Goal: Task Accomplishment & Management: Manage account settings

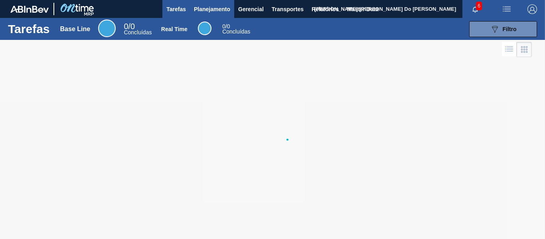
click at [210, 8] on span "Planejamento" at bounding box center [212, 9] width 36 height 10
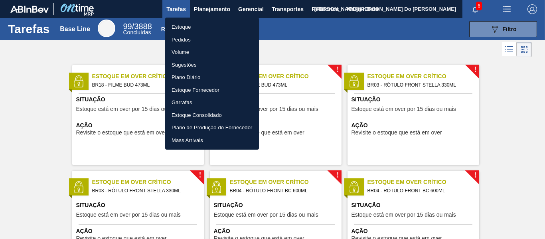
click at [507, 33] on div at bounding box center [272, 119] width 545 height 239
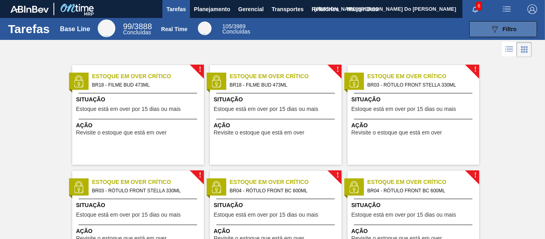
click at [507, 26] on span "Filtro" at bounding box center [510, 29] width 14 height 6
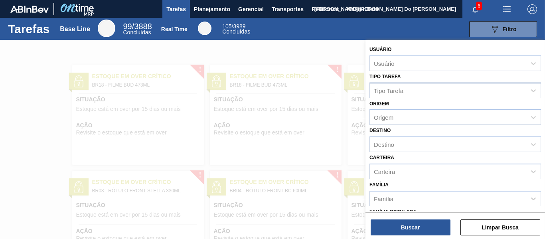
click at [396, 89] on div "Tipo Tarefa" at bounding box center [389, 90] width 30 height 7
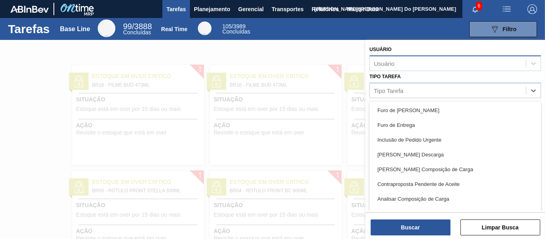
click at [396, 62] on div "Usuário" at bounding box center [448, 63] width 156 height 12
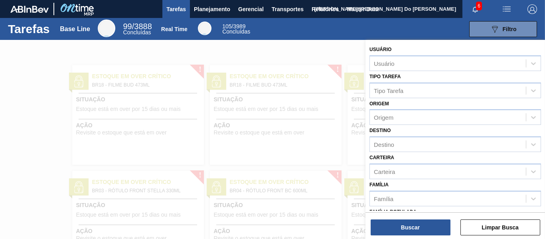
click at [406, 38] on div "Tarefas Base Line 99 / 3888 Concluídas Real Time 105 / 3989 Concluídas 089F7B8B…" at bounding box center [272, 29] width 545 height 22
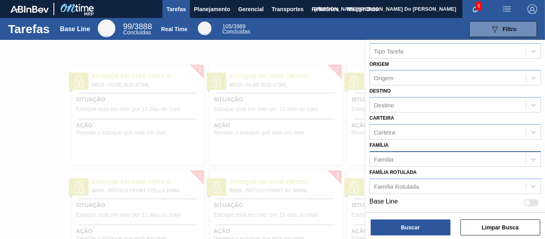
scroll to position [40, 0]
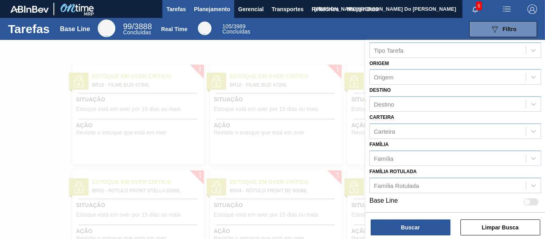
click at [208, 6] on span "Planejamento" at bounding box center [212, 9] width 36 height 10
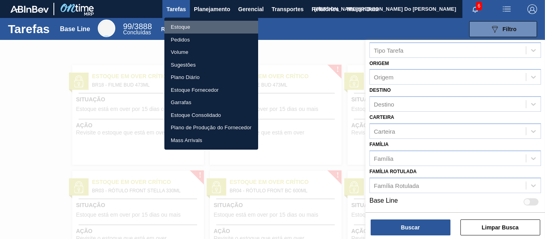
click at [180, 26] on li "Estoque" at bounding box center [211, 27] width 94 height 13
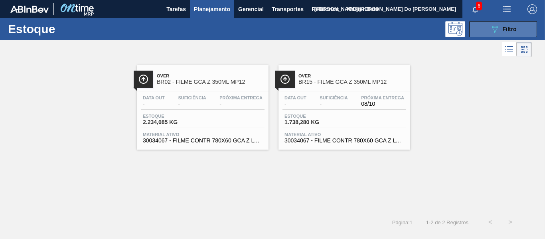
click at [491, 30] on icon "089F7B8B-B2A5-4AFE-B5C0-19BA573D28AC" at bounding box center [495, 29] width 10 height 10
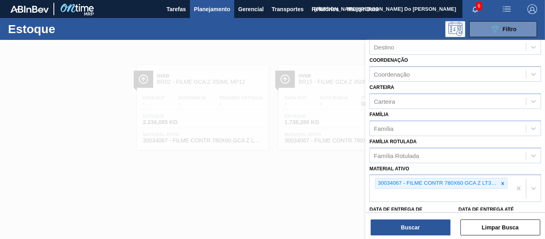
scroll to position [154, 0]
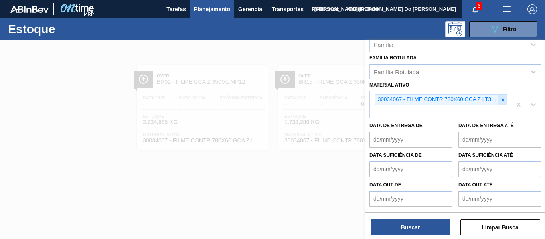
click at [501, 97] on icon at bounding box center [503, 100] width 6 height 6
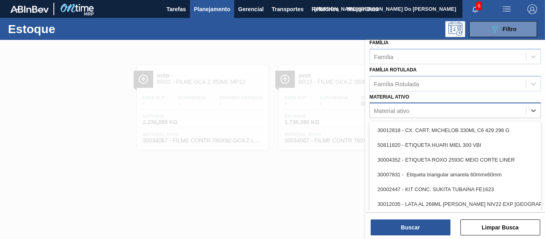
click at [496, 105] on div "Material ativo" at bounding box center [456, 111] width 172 height 16
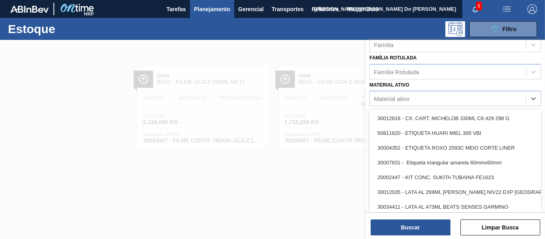
paste ativo "30036801"
type ativo "30036801"
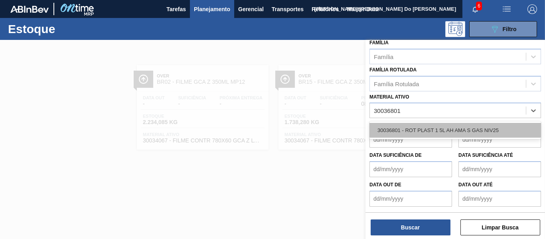
click at [428, 131] on div "30036801 - ROT PLAST 1 5L AH AMA S GAS NIV25" at bounding box center [456, 130] width 172 height 15
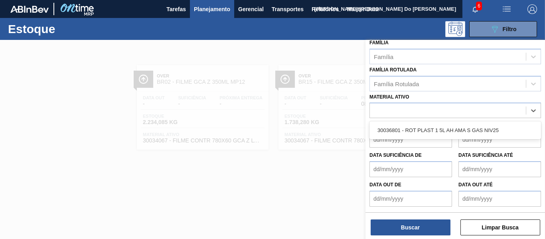
scroll to position [154, 0]
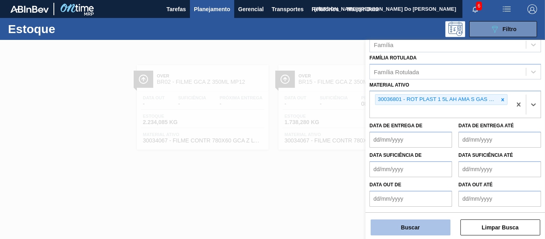
click at [423, 231] on button "Buscar" at bounding box center [411, 228] width 80 height 16
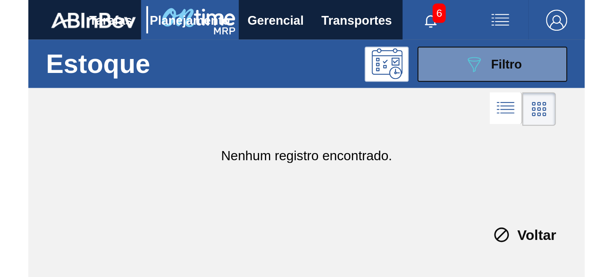
scroll to position [113, 0]
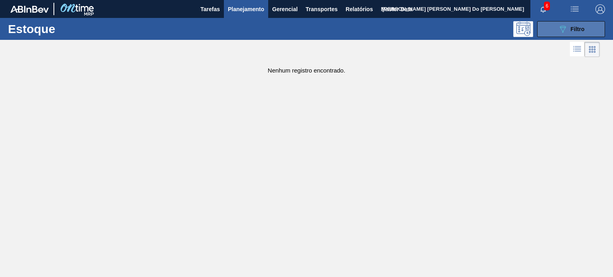
click at [545, 34] on button "089F7B8B-B2A5-4AFE-B5C0-19BA573D28AC Filtro" at bounding box center [571, 29] width 68 height 16
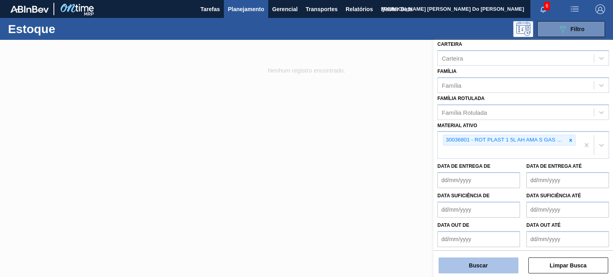
click at [471, 239] on button "Buscar" at bounding box center [479, 266] width 80 height 16
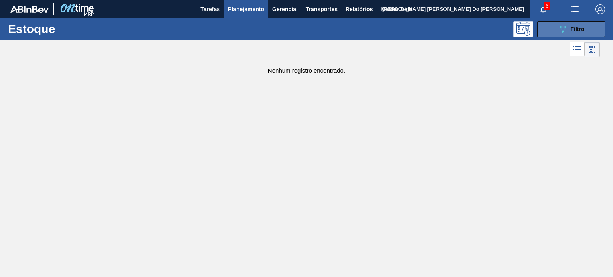
click at [545, 36] on button "089F7B8B-B2A5-4AFE-B5C0-19BA573D28AC Filtro" at bounding box center [571, 29] width 68 height 16
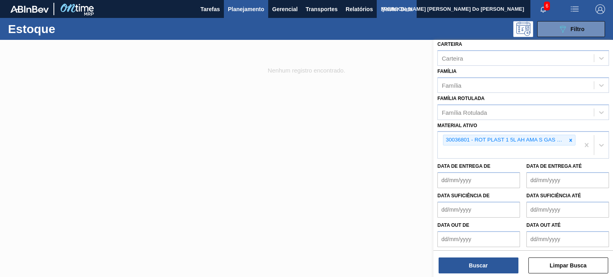
click at [388, 9] on span "Master Data" at bounding box center [397, 9] width 32 height 10
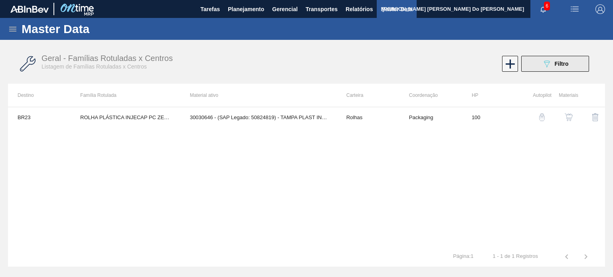
click at [543, 63] on icon "089F7B8B-B2A5-4AFE-B5C0-19BA573D28AC" at bounding box center [547, 64] width 10 height 10
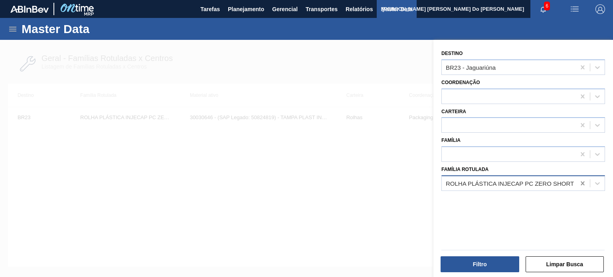
click at [545, 183] on icon at bounding box center [583, 184] width 8 height 8
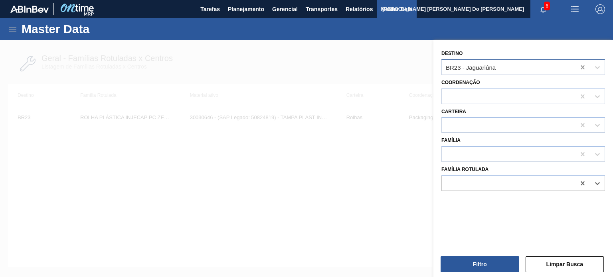
click at [545, 66] on icon at bounding box center [583, 67] width 4 height 4
click at [460, 142] on label "Família" at bounding box center [450, 141] width 19 height 6
click at [447, 151] on input "Família" at bounding box center [446, 154] width 1 height 7
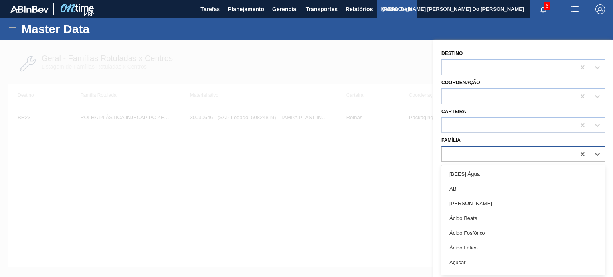
click at [463, 151] on div at bounding box center [509, 155] width 134 height 12
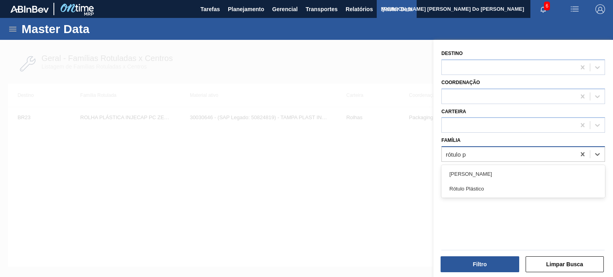
type input "rótulo pl"
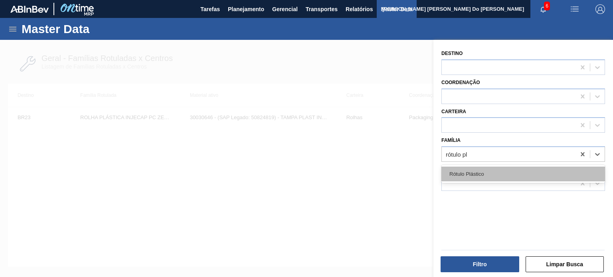
click at [466, 176] on div "Rótulo Plástico" at bounding box center [523, 174] width 164 height 15
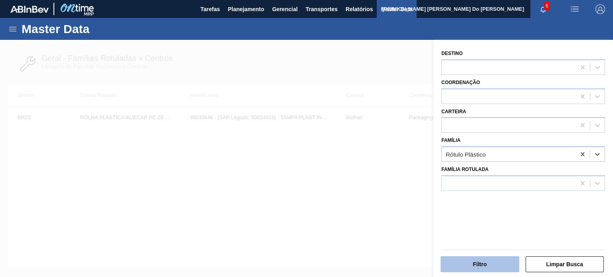
click at [476, 239] on button "Filtro" at bounding box center [480, 265] width 79 height 16
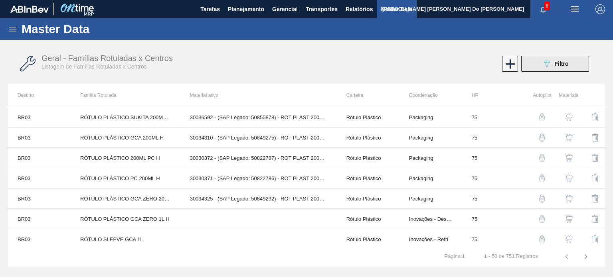
click at [545, 71] on button "089F7B8B-B2A5-4AFE-B5C0-19BA573D28AC Filtro" at bounding box center [555, 64] width 68 height 16
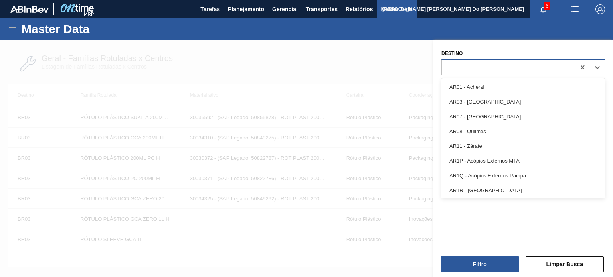
click at [475, 68] on div at bounding box center [509, 67] width 134 height 12
type input "v"
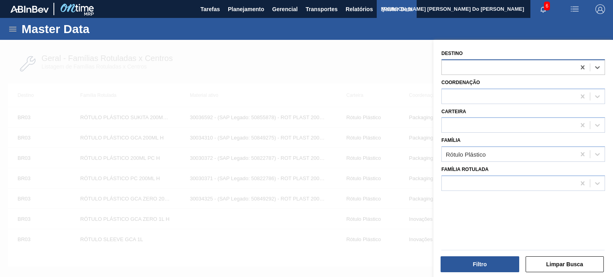
click at [482, 62] on div at bounding box center [509, 67] width 134 height 12
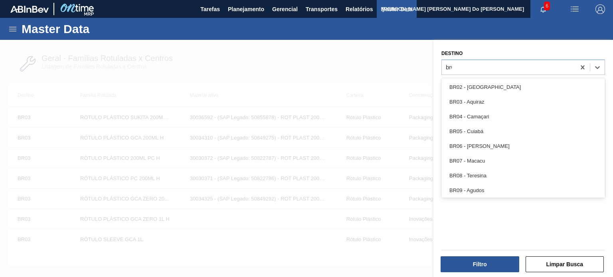
type input "br07"
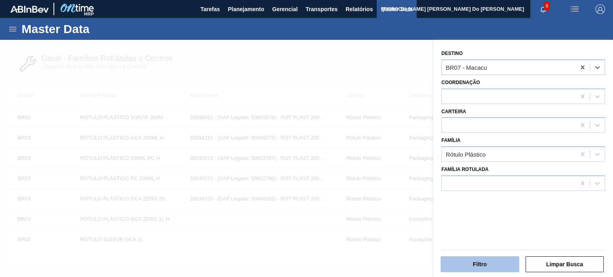
click at [465, 239] on button "Filtro" at bounding box center [480, 265] width 79 height 16
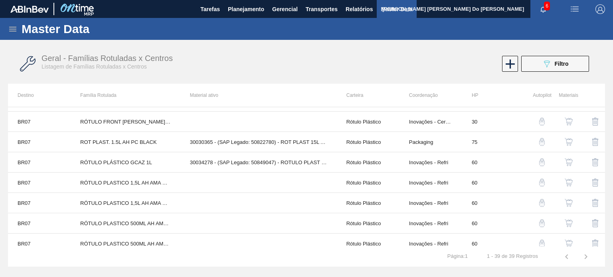
scroll to position [651, 0]
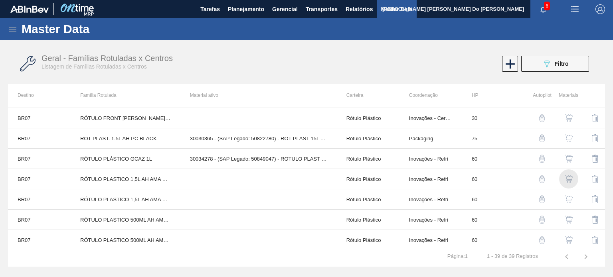
click at [545, 175] on img "button" at bounding box center [569, 179] width 8 height 8
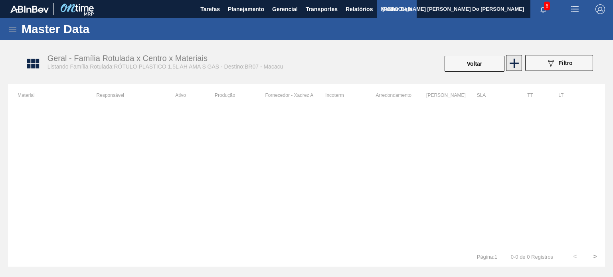
click at [514, 60] on icon at bounding box center [514, 63] width 9 height 9
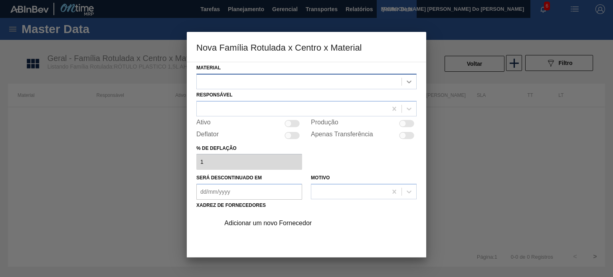
click at [412, 83] on icon at bounding box center [409, 82] width 8 height 8
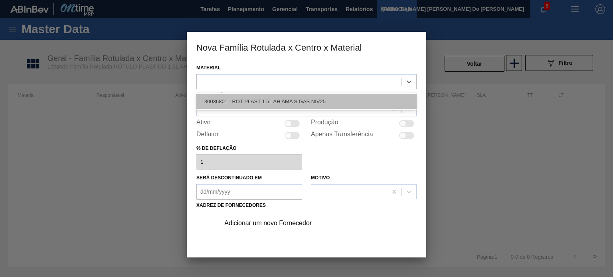
click at [370, 101] on div "30036801 - ROT PLAST 1 5L AH AMA S GAS NIV25" at bounding box center [306, 101] width 220 height 15
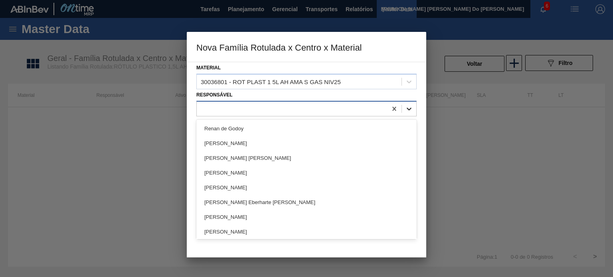
click at [410, 110] on icon at bounding box center [409, 109] width 8 height 8
type input "ju"
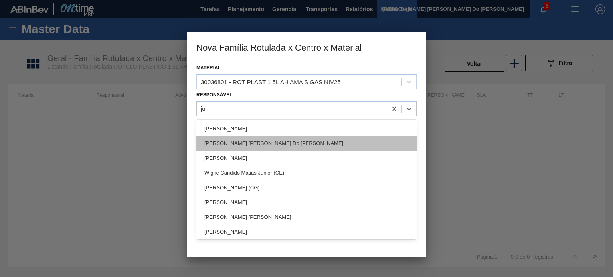
click at [264, 141] on div "[PERSON_NAME] [PERSON_NAME] Do [PERSON_NAME]" at bounding box center [306, 143] width 220 height 15
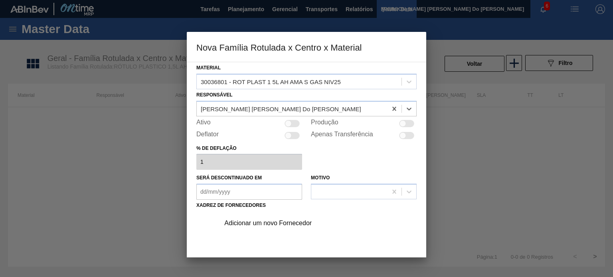
click at [298, 126] on div at bounding box center [292, 123] width 15 height 7
checkbox input "true"
click at [266, 228] on div "Adicionar um novo Fornecedor" at bounding box center [316, 224] width 202 height 20
click at [270, 223] on div "Adicionar um novo Fornecedor" at bounding box center [302, 223] width 156 height 7
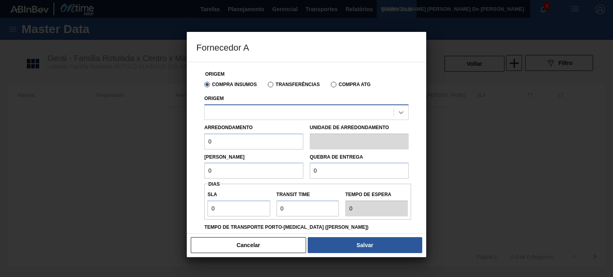
click at [400, 107] on div at bounding box center [401, 112] width 14 height 14
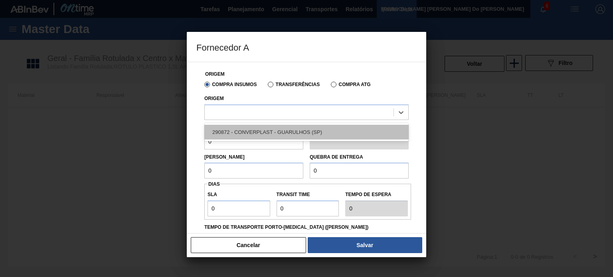
click at [302, 131] on div "290872 - CONVERPLAST - GUARULHOS (SP)" at bounding box center [306, 132] width 204 height 15
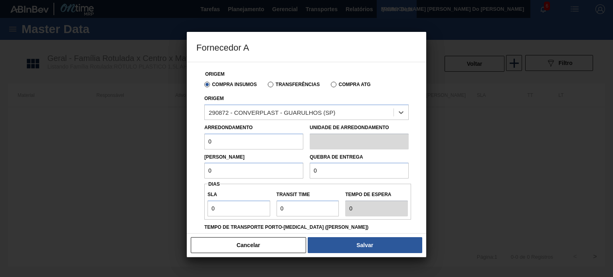
scroll to position [40, 0]
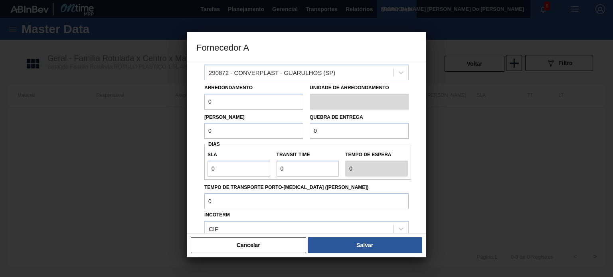
drag, startPoint x: 269, startPoint y: 105, endPoint x: 196, endPoint y: 104, distance: 72.2
click at [196, 104] on div "Origem Compra Insumos Transferências Compra ATG Origem 290872 - CONVERPLAST - G…" at bounding box center [306, 149] width 220 height 254
type input "1"
drag, startPoint x: 243, startPoint y: 124, endPoint x: 119, endPoint y: 127, distance: 123.8
click at [120, 127] on div "Fornecedor A Origem Compra Insumos Transferências Compra ATG Origem 290872 - CO…" at bounding box center [306, 138] width 613 height 277
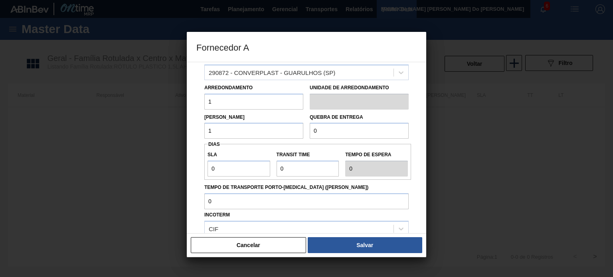
type input "1"
drag, startPoint x: 339, startPoint y: 125, endPoint x: 233, endPoint y: 121, distance: 106.2
click at [233, 127] on div "Lote Mínimo 1 Quebra de entrega 0" at bounding box center [306, 125] width 211 height 30
type input "1"
drag, startPoint x: 227, startPoint y: 164, endPoint x: 151, endPoint y: 163, distance: 75.8
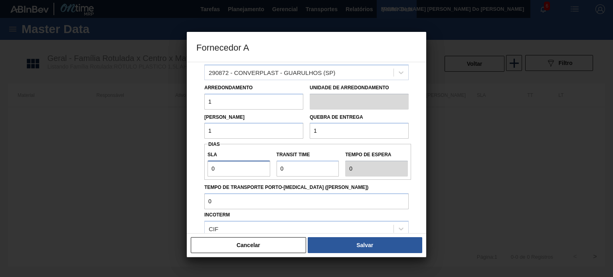
click at [151, 163] on div "Fornecedor A Origem Compra Insumos Transferências Compra ATG Origem 290872 - CO…" at bounding box center [306, 138] width 613 height 277
type input "1"
drag, startPoint x: 304, startPoint y: 163, endPoint x: 257, endPoint y: 163, distance: 47.5
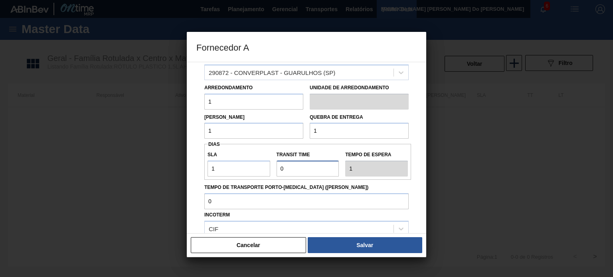
click at [257, 163] on div "SLA 1 Transit Time Tempo de espera 1" at bounding box center [307, 162] width 207 height 30
type input "3"
type input "4"
type input "30"
type input "31"
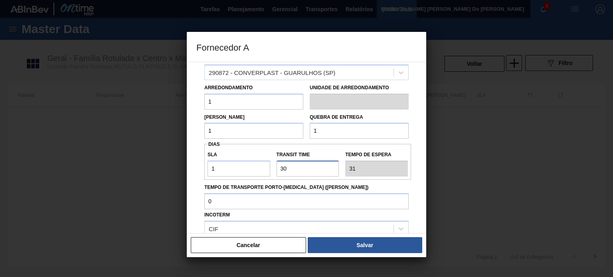
type input "30"
drag, startPoint x: 245, startPoint y: 168, endPoint x: 204, endPoint y: 167, distance: 40.3
click at [205, 167] on div "SLA 1" at bounding box center [238, 163] width 69 height 28
type input "3"
type input "33"
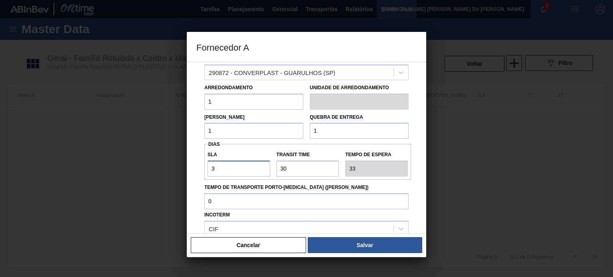
type input "30"
type input "60"
type input "30"
drag, startPoint x: 287, startPoint y: 170, endPoint x: 281, endPoint y: 169, distance: 6.4
click at [281, 169] on input "Transit Time" at bounding box center [308, 169] width 63 height 16
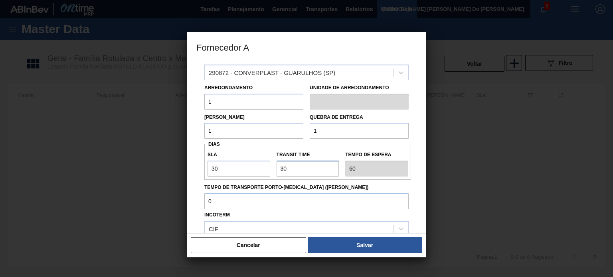
type input "3"
type input "33"
type input "3"
click at [271, 195] on input "Tempo de Transporte Porto-[MEDICAL_DATA] ([PERSON_NAME])" at bounding box center [306, 202] width 204 height 16
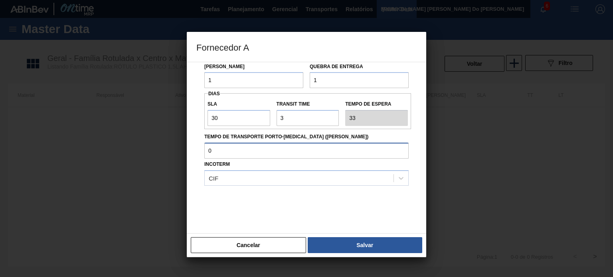
scroll to position [92, 0]
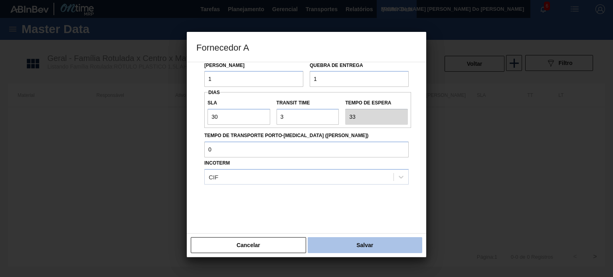
click at [386, 239] on button "Salvar" at bounding box center [365, 245] width 115 height 16
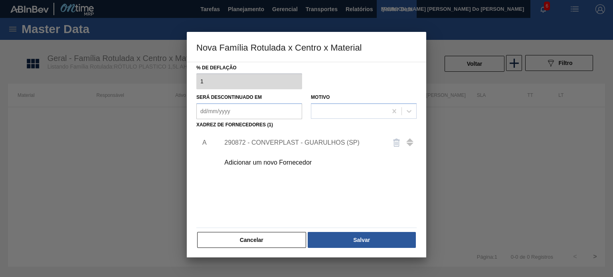
scroll to position [81, 0]
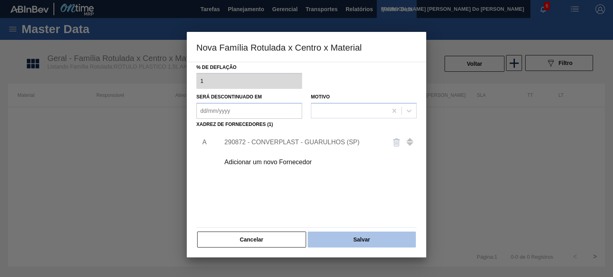
click at [360, 236] on button "Salvar" at bounding box center [362, 240] width 108 height 16
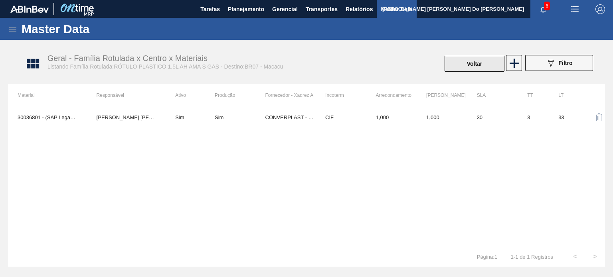
click at [458, 65] on button "Voltar" at bounding box center [475, 64] width 60 height 16
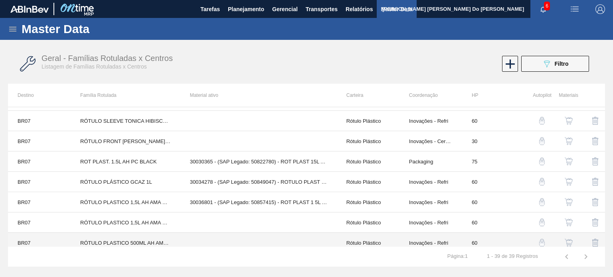
scroll to position [651, 0]
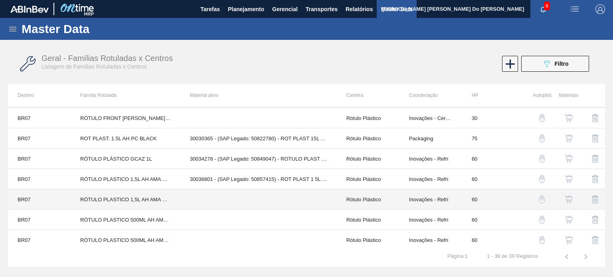
click at [277, 193] on td at bounding box center [258, 200] width 156 height 20
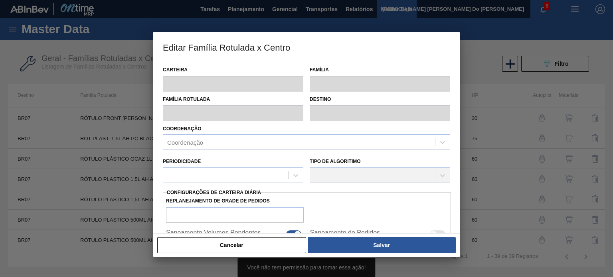
type input "Rótulo Plástico"
type input "RÓTULO PLASTICO 1,5L AH AMA C GAS"
type input "BR07 - Macacu"
type input "60"
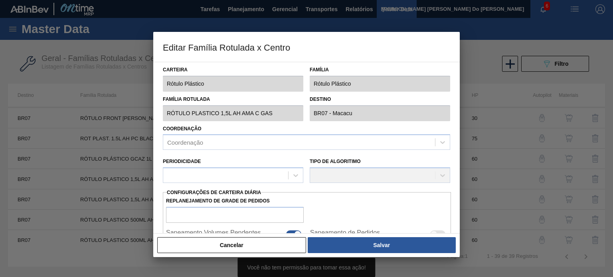
type input "0"
type input "100"
type input "0,000"
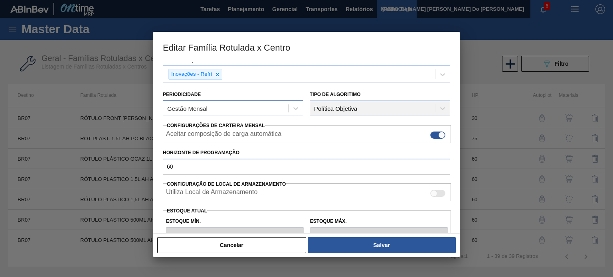
scroll to position [181, 0]
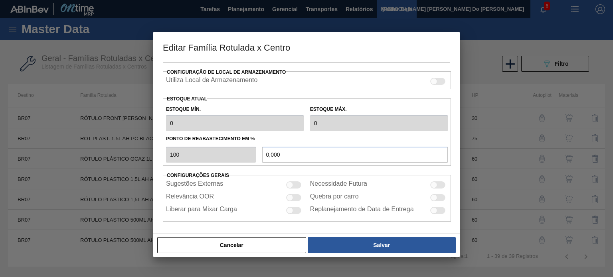
click at [290, 239] on button "Cancelar" at bounding box center [231, 245] width 149 height 16
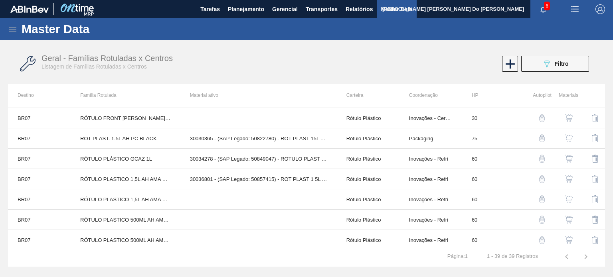
click at [545, 236] on img "button" at bounding box center [569, 240] width 8 height 8
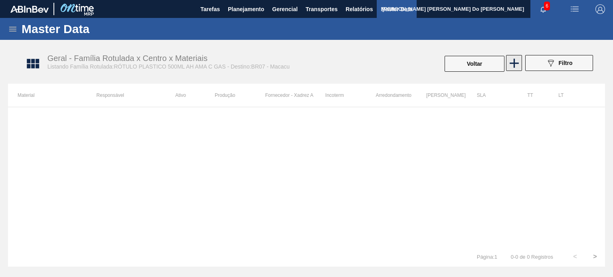
click at [511, 63] on icon at bounding box center [514, 63] width 9 height 9
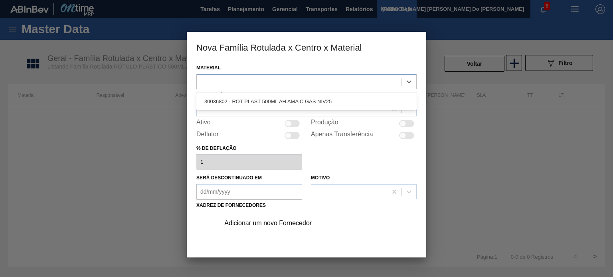
click at [233, 76] on div at bounding box center [299, 82] width 205 height 12
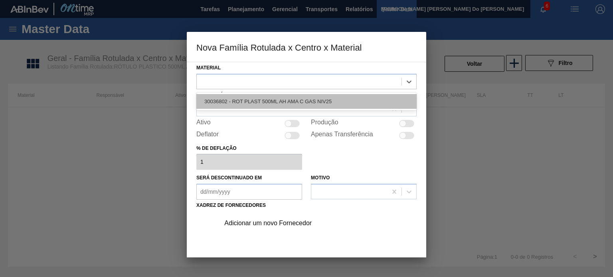
click at [233, 98] on div "30036802 - ROT PLAST 500ML AH AMA C GAS NIV25" at bounding box center [306, 101] width 220 height 15
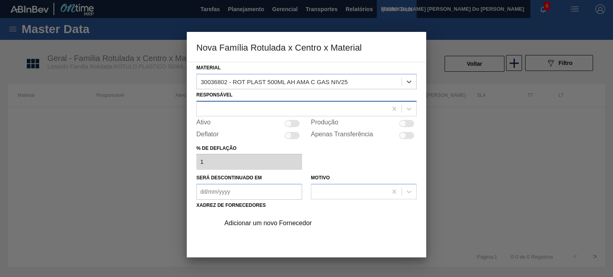
click at [233, 101] on div at bounding box center [306, 109] width 220 height 16
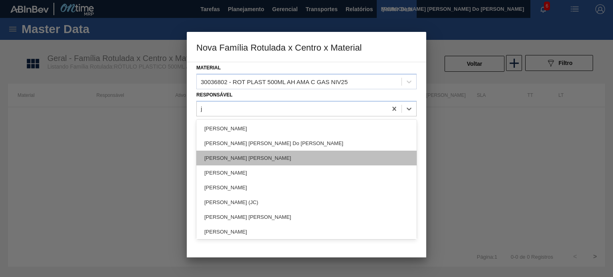
type input "ju"
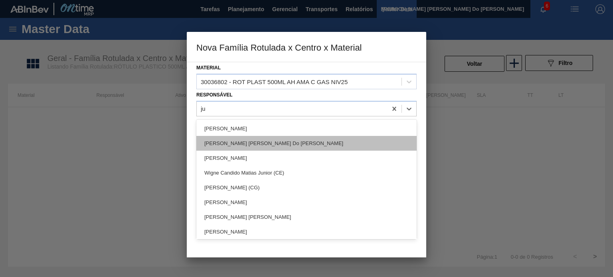
click at [268, 143] on div "[PERSON_NAME] [PERSON_NAME] Do [PERSON_NAME]" at bounding box center [306, 143] width 220 height 15
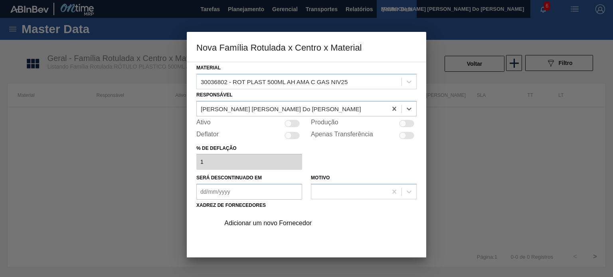
click at [293, 122] on div at bounding box center [292, 123] width 15 height 7
checkbox input "true"
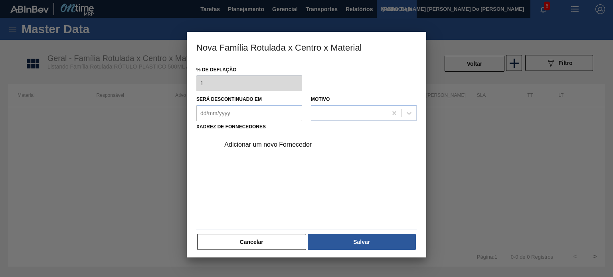
scroll to position [80, 0]
click at [292, 142] on div "Adicionar um novo Fornecedor" at bounding box center [302, 143] width 156 height 7
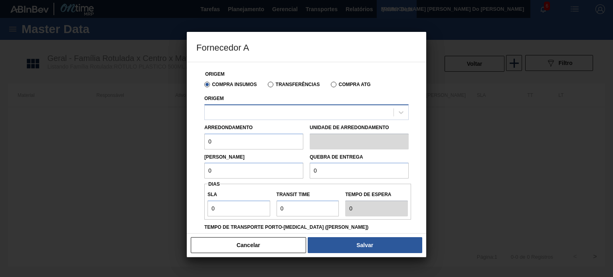
click at [281, 111] on div at bounding box center [299, 113] width 189 height 12
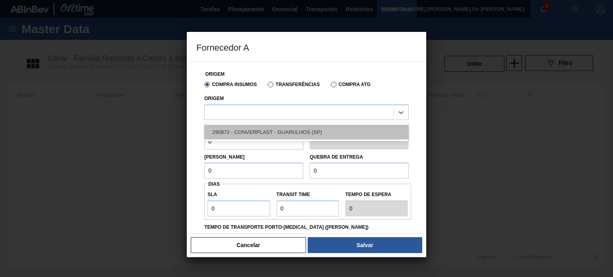
click at [237, 131] on div "290872 - CONVERPLAST - GUARULHOS (SP)" at bounding box center [306, 132] width 204 height 15
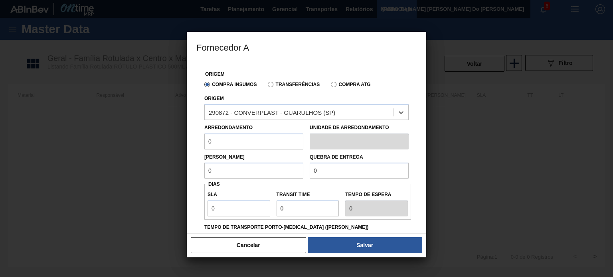
click at [230, 140] on input "0" at bounding box center [253, 142] width 99 height 16
drag, startPoint x: 232, startPoint y: 141, endPoint x: 148, endPoint y: 142, distance: 83.4
click at [168, 142] on div "Fornecedor A Origem Compra Insumos Transferências Compra ATG Origem 290872 - CO…" at bounding box center [306, 138] width 613 height 277
type input "1"
drag, startPoint x: 154, startPoint y: 164, endPoint x: 130, endPoint y: 161, distance: 23.7
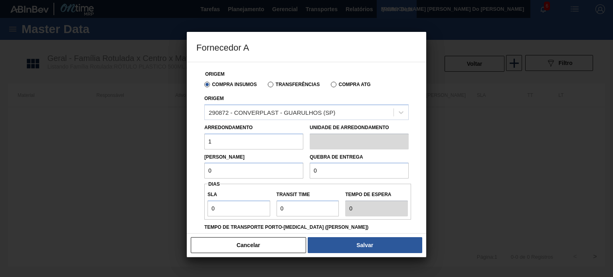
click at [140, 164] on div "Fornecedor A Origem Compra Insumos Transferências Compra ATG Origem 290872 - CO…" at bounding box center [306, 138] width 613 height 277
type input "1"
click at [238, 170] on div "Lote Mínimo 1 Quebra de entrega 0" at bounding box center [306, 165] width 211 height 30
type input "1"
drag, startPoint x: 239, startPoint y: 212, endPoint x: 176, endPoint y: 209, distance: 63.5
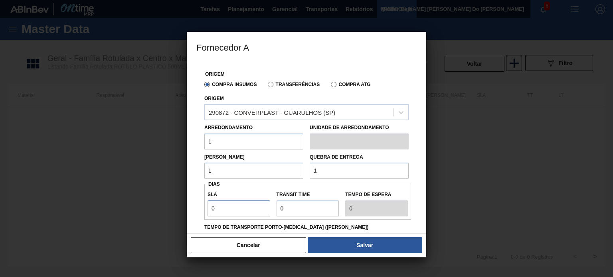
click at [183, 210] on div "Fornecedor A Origem Compra Insumos Transferências Compra ATG Origem 290872 - CO…" at bounding box center [306, 138] width 613 height 277
type input "3"
type input "30"
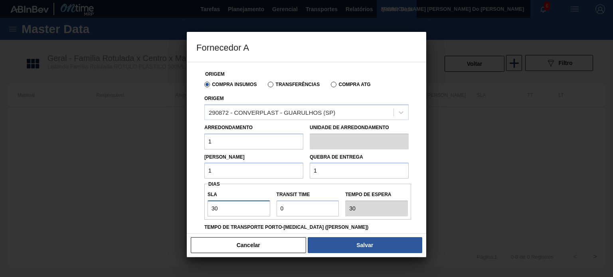
type input "30"
drag, startPoint x: 291, startPoint y: 209, endPoint x: 187, endPoint y: 209, distance: 104.6
click at [190, 209] on div "Origem Compra Insumos Transferências Compra ATG Origem 290872 - CONVERPLAST - G…" at bounding box center [306, 148] width 239 height 172
type input "3"
type input "33"
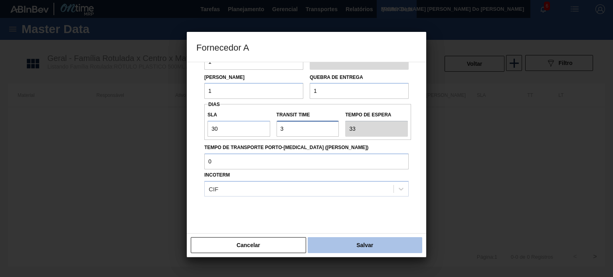
type input "3"
click at [333, 239] on button "Salvar" at bounding box center [365, 245] width 115 height 16
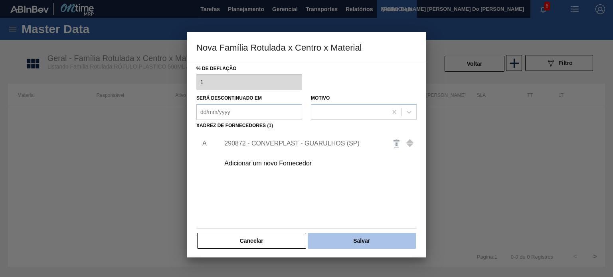
click at [357, 238] on button "Salvar" at bounding box center [362, 241] width 108 height 16
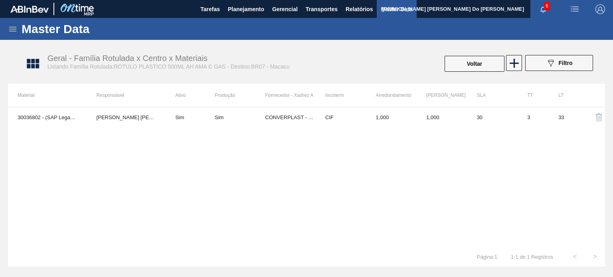
click at [479, 72] on div "Voltar" at bounding box center [474, 64] width 61 height 18
click at [481, 67] on button "Voltar" at bounding box center [475, 64] width 60 height 16
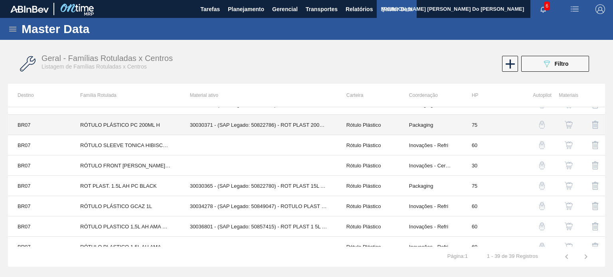
scroll to position [651, 0]
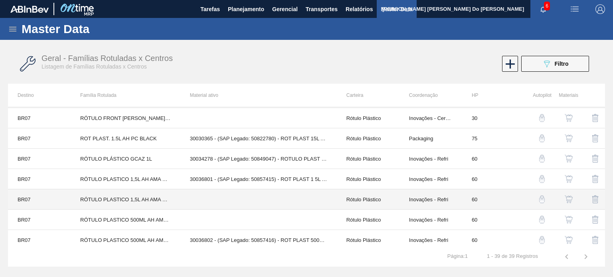
click at [243, 194] on td at bounding box center [258, 200] width 156 height 20
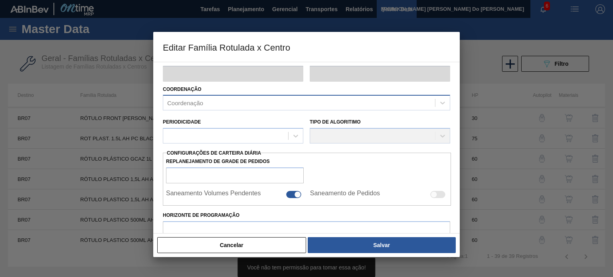
type input "Rótulo Plástico"
type input "RÓTULO PLASTICO 1,5L AH AMA C GAS"
type input "BR07 - Macacu"
type input "60"
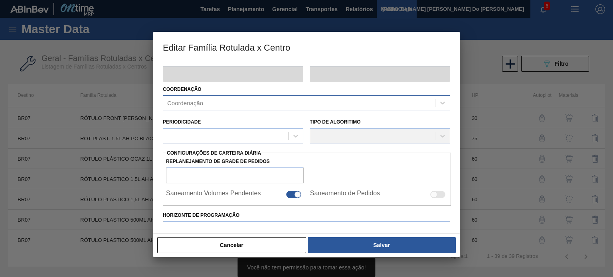
type input "0"
type input "100"
type input "0,000"
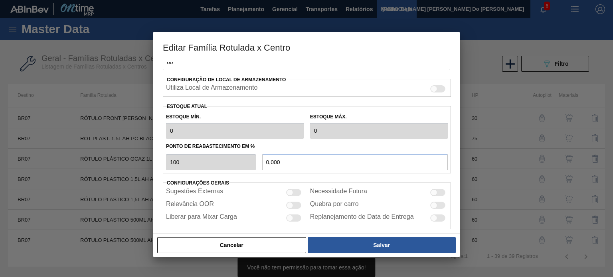
scroll to position [181, 0]
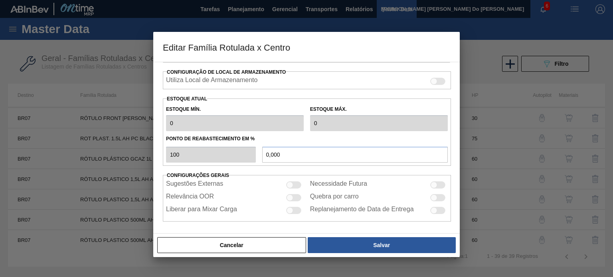
click at [248, 237] on div "Cancelar Salvar" at bounding box center [306, 246] width 300 height 18
click at [281, 239] on button "Cancelar" at bounding box center [231, 245] width 149 height 16
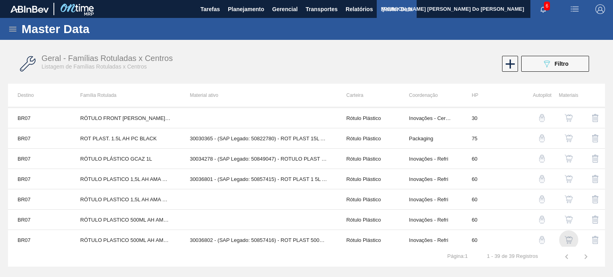
click at [545, 236] on img "button" at bounding box center [569, 240] width 8 height 8
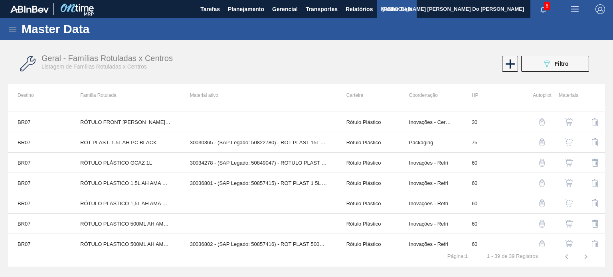
scroll to position [651, 0]
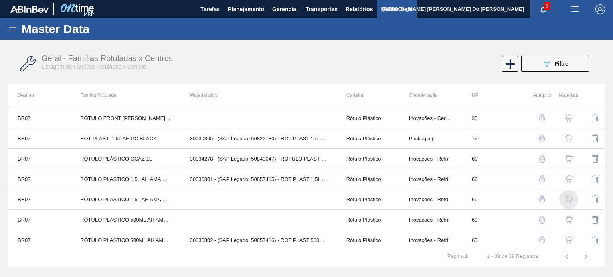
click at [545, 196] on img "button" at bounding box center [569, 200] width 8 height 8
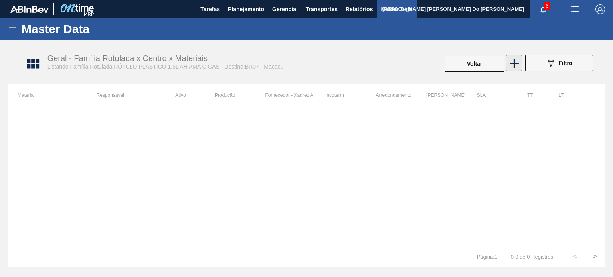
click at [511, 62] on icon at bounding box center [515, 63] width 16 height 16
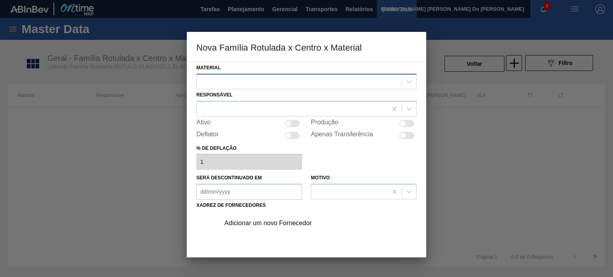
click at [252, 83] on div at bounding box center [299, 82] width 205 height 12
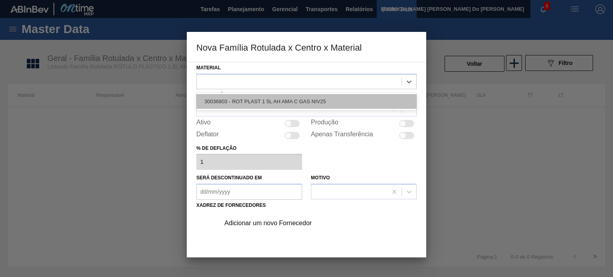
click at [236, 102] on div "30036803 - ROT PLAST 1 5L AH AMA C GAS NIV25" at bounding box center [306, 101] width 220 height 15
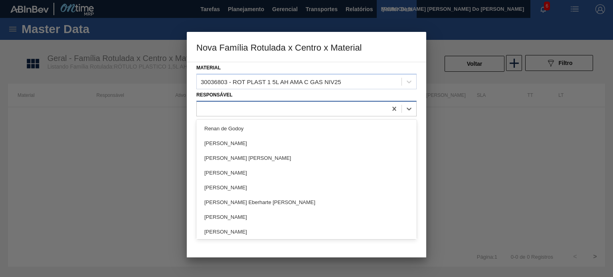
click at [232, 104] on div at bounding box center [292, 109] width 190 height 12
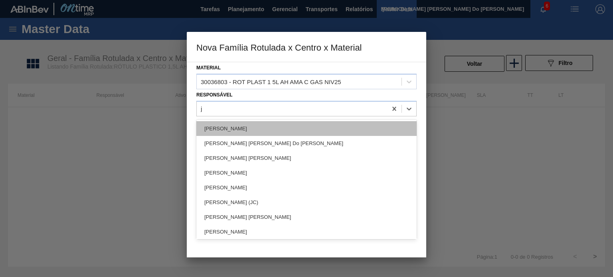
type input "ju"
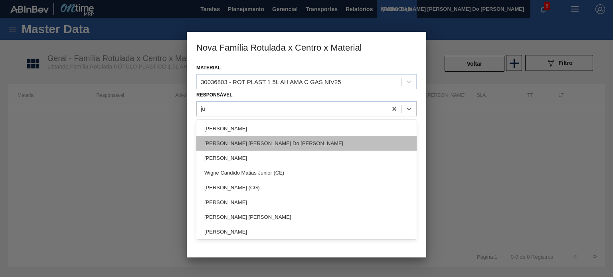
click at [255, 142] on div "[PERSON_NAME] [PERSON_NAME] Do [PERSON_NAME]" at bounding box center [306, 143] width 220 height 15
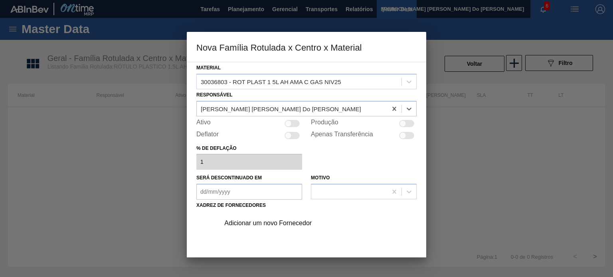
click at [295, 124] on div at bounding box center [292, 123] width 15 height 7
checkbox input "true"
click at [289, 225] on div "Adicionar um novo Fornecedor" at bounding box center [302, 223] width 156 height 7
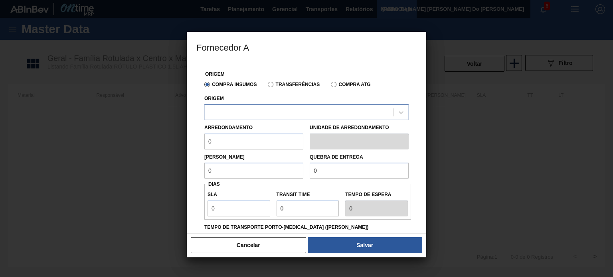
click at [247, 116] on div at bounding box center [299, 113] width 189 height 12
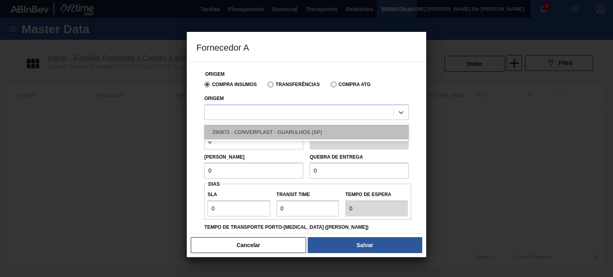
click at [242, 129] on div "290872 - CONVERPLAST - GUARULHOS (SP)" at bounding box center [306, 132] width 204 height 15
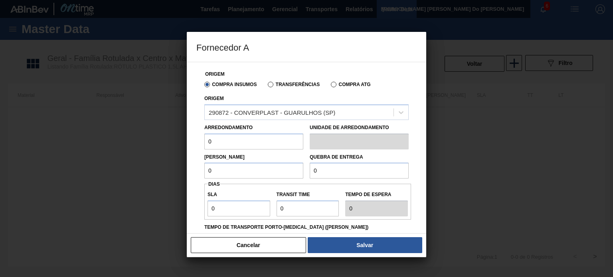
drag, startPoint x: 252, startPoint y: 144, endPoint x: 115, endPoint y: 144, distance: 137.3
click at [115, 144] on div "Fornecedor A Origem Compra Insumos Transferências Compra ATG Origem 290872 - CO…" at bounding box center [306, 138] width 613 height 277
type input "1"
drag, startPoint x: 243, startPoint y: 167, endPoint x: 140, endPoint y: 158, distance: 103.0
click at [159, 164] on div "Fornecedor A Origem Compra Insumos Transferências Compra ATG Origem 290872 - CO…" at bounding box center [306, 138] width 613 height 277
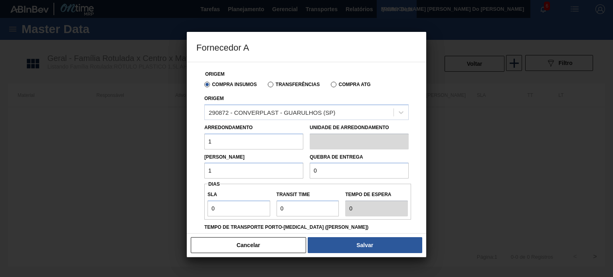
type input "1"
drag, startPoint x: 354, startPoint y: 174, endPoint x: 170, endPoint y: 170, distance: 184.8
click at [189, 173] on div "Origem Compra Insumos Transferências Compra ATG Origem 290872 - CONVERPLAST - G…" at bounding box center [306, 148] width 239 height 172
type input "1"
drag, startPoint x: 222, startPoint y: 206, endPoint x: 161, endPoint y: 204, distance: 60.7
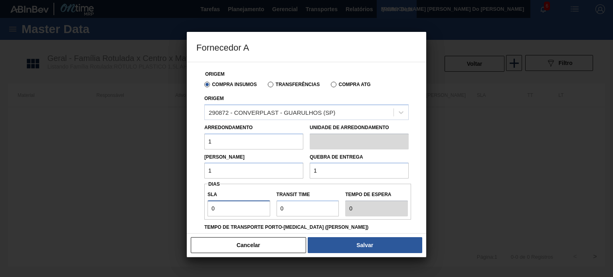
click at [166, 206] on div "Fornecedor A Origem Compra Insumos Transferências Compra ATG Origem 290872 - CO…" at bounding box center [306, 138] width 613 height 277
type input "1"
drag, startPoint x: 283, startPoint y: 206, endPoint x: 195, endPoint y: 205, distance: 88.6
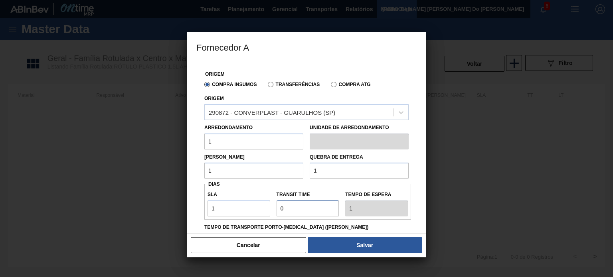
click at [197, 206] on div "Origem Compra Insumos Transferências Compra ATG Origem 290872 - CONVERPLAST - G…" at bounding box center [306, 189] width 220 height 254
type input "1"
type input "2"
drag, startPoint x: 315, startPoint y: 205, endPoint x: 235, endPoint y: 204, distance: 79.8
click at [244, 205] on div "SLA 1 Transit Time Tempo de espera 2" at bounding box center [307, 202] width 207 height 30
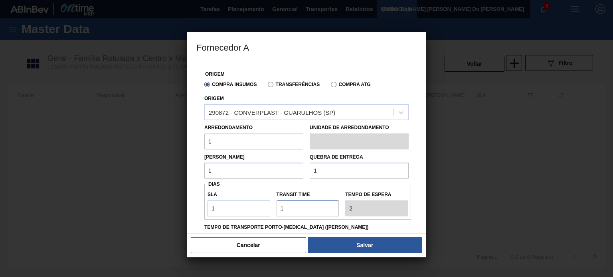
type input "3"
type input "4"
type input "3"
drag, startPoint x: 236, startPoint y: 214, endPoint x: 151, endPoint y: 211, distance: 85.5
click at [151, 211] on div "Fornecedor A Origem Compra Insumos Transferências Compra ATG Origem 290872 - CO…" at bounding box center [306, 138] width 613 height 277
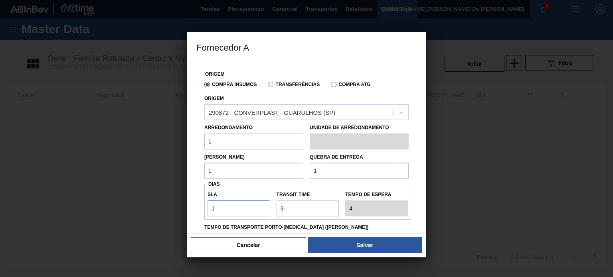
type input "3"
type input "6"
type input "30"
type input "33"
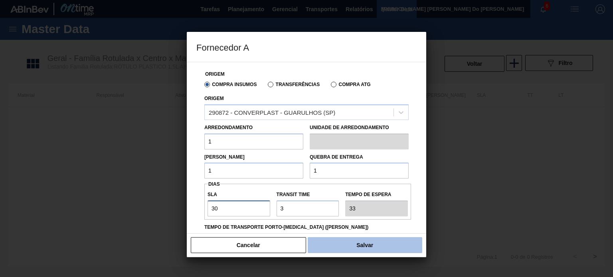
type input "30"
click at [359, 239] on button "Salvar" at bounding box center [365, 245] width 115 height 16
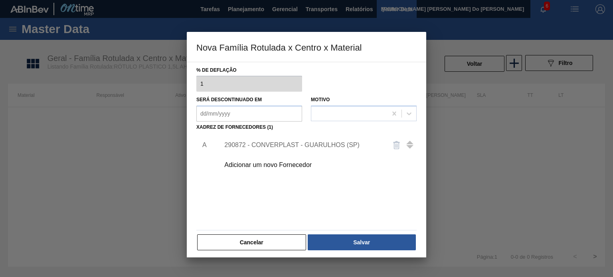
scroll to position [80, 0]
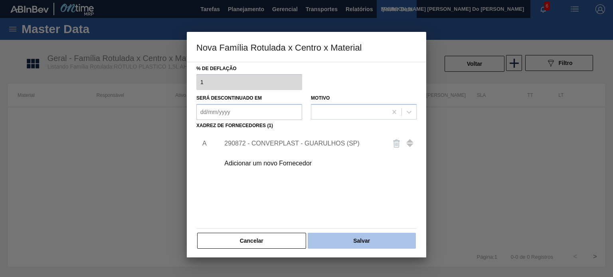
click at [344, 237] on button "Salvar" at bounding box center [362, 241] width 108 height 16
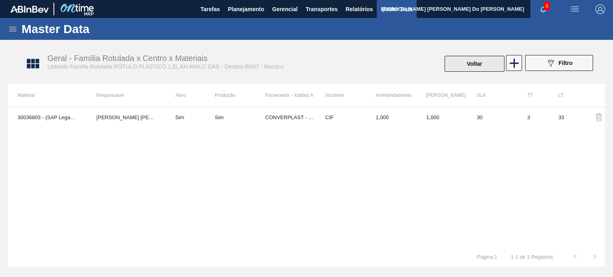
click at [465, 66] on button "Voltar" at bounding box center [475, 64] width 60 height 16
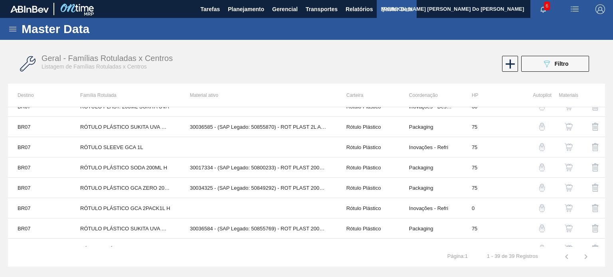
scroll to position [651, 0]
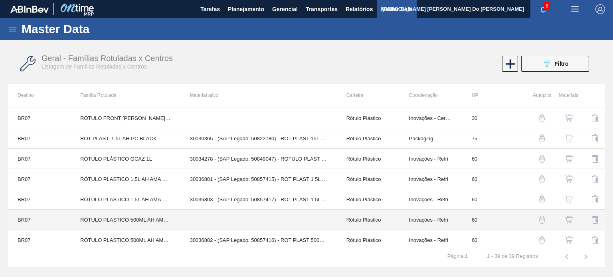
click at [232, 215] on td at bounding box center [258, 220] width 156 height 20
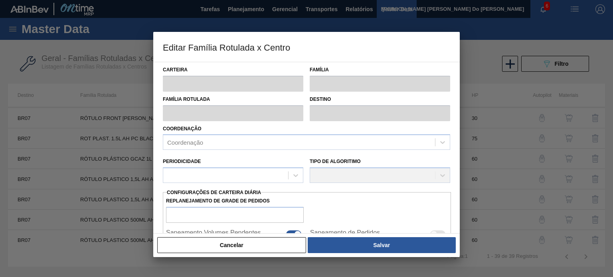
type input "Rótulo Plástico"
type input "RÓTULO PLASTICO 500ML AH AMA S GAS"
type input "BR07 - Macacu"
type input "60"
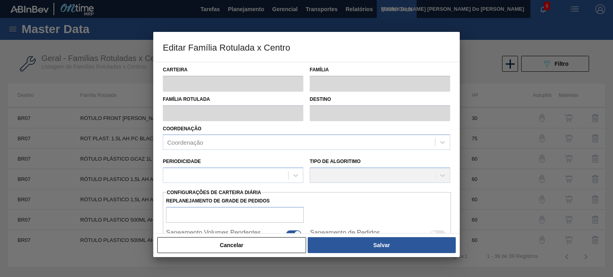
type input "0"
type input "100"
type input "0,000"
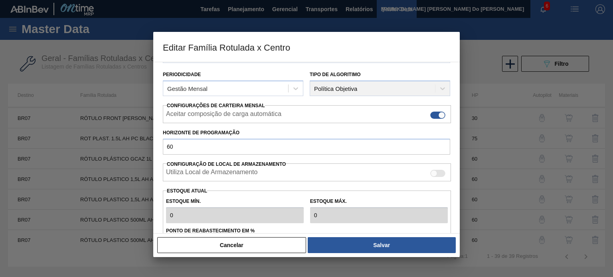
scroll to position [0, 0]
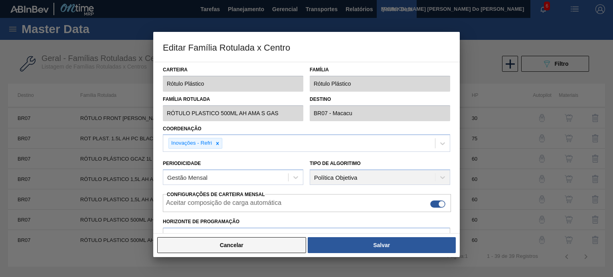
click at [251, 239] on button "Cancelar" at bounding box center [231, 245] width 149 height 16
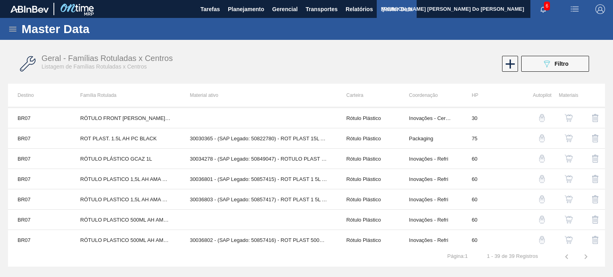
click at [545, 216] on img "button" at bounding box center [569, 220] width 8 height 8
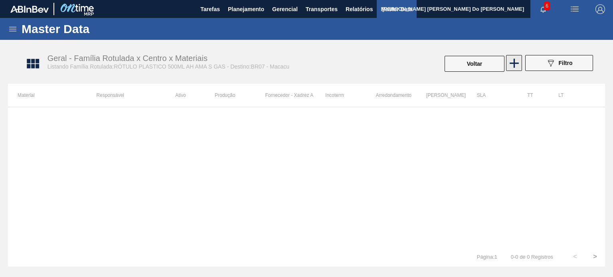
click at [515, 67] on icon at bounding box center [515, 63] width 16 height 16
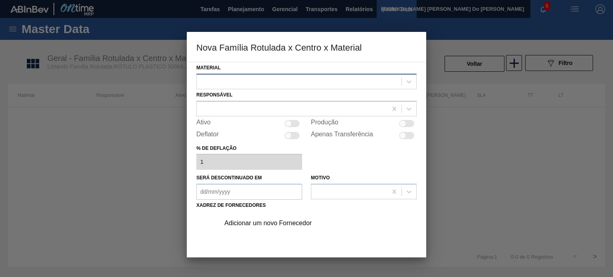
click at [238, 79] on div at bounding box center [299, 82] width 205 height 12
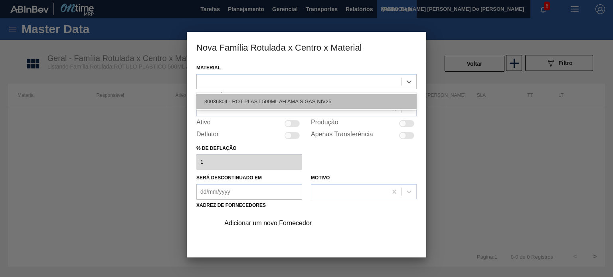
click at [245, 105] on div "30036804 - ROT PLAST 500ML AH AMA S GAS NIV25" at bounding box center [306, 101] width 220 height 15
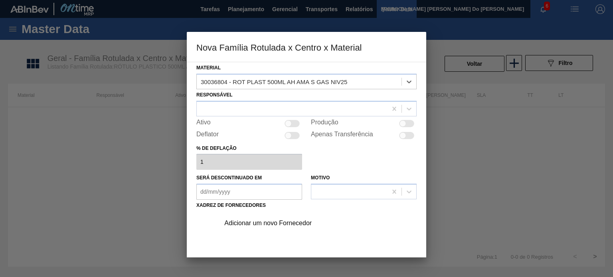
click at [241, 100] on div "Responsável" at bounding box center [306, 102] width 220 height 27
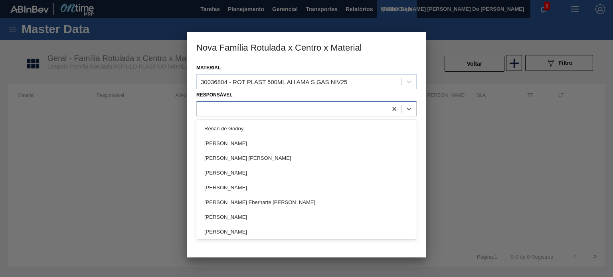
click at [237, 110] on div at bounding box center [292, 109] width 190 height 12
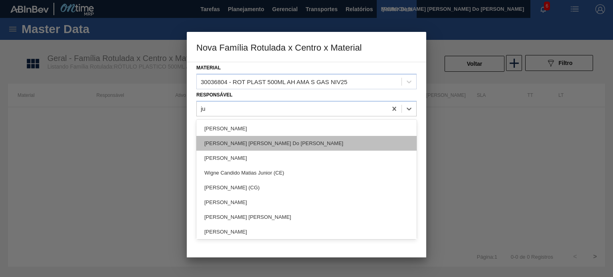
type input "[DATE]"
click at [252, 143] on div "[PERSON_NAME] [PERSON_NAME] Do [PERSON_NAME]" at bounding box center [306, 143] width 220 height 15
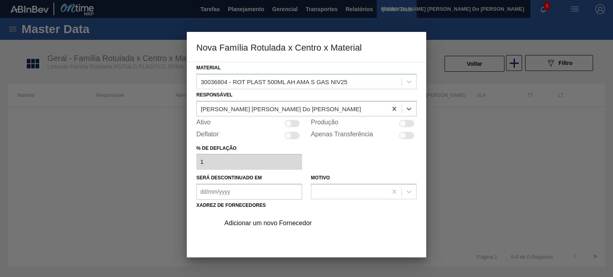
click at [294, 128] on div "Material 30036804 - ROT PLAST 500ML AH AMA S GAS NIV25 Responsável option [PERS…" at bounding box center [306, 195] width 220 height 267
click at [297, 123] on div at bounding box center [292, 123] width 15 height 7
checkbox input "true"
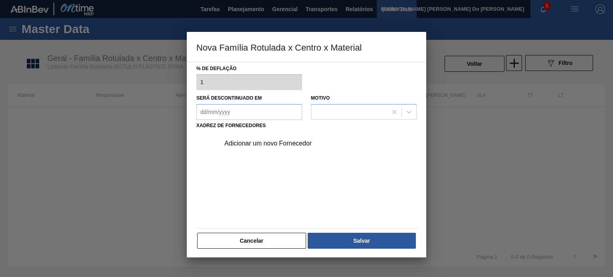
click at [282, 141] on div "Adicionar um novo Fornecedor" at bounding box center [302, 143] width 156 height 7
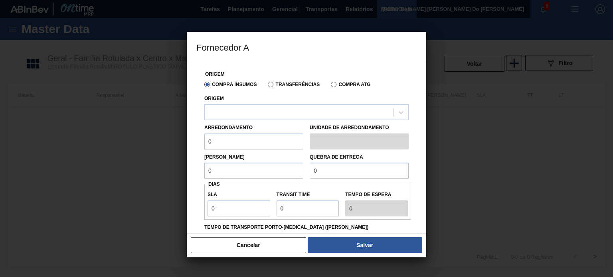
drag, startPoint x: 228, startPoint y: 146, endPoint x: 186, endPoint y: 146, distance: 41.5
click at [187, 146] on div "Origem Compra Insumos Transferências Compra ATG Origem Arredondamento 0 Unidade…" at bounding box center [306, 148] width 239 height 172
type input "1"
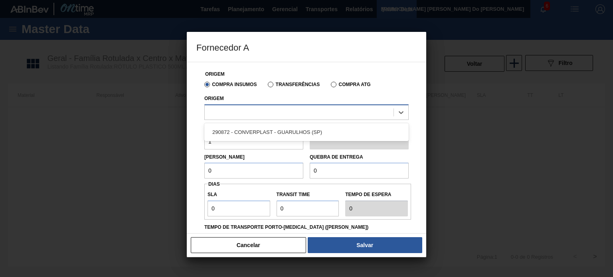
click at [265, 115] on div at bounding box center [299, 113] width 189 height 12
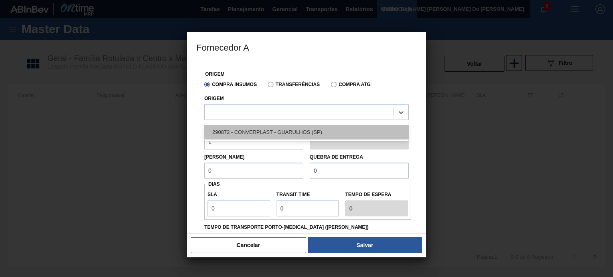
click at [249, 132] on div "290872 - CONVERPLAST - GUARULHOS (SP)" at bounding box center [306, 132] width 204 height 15
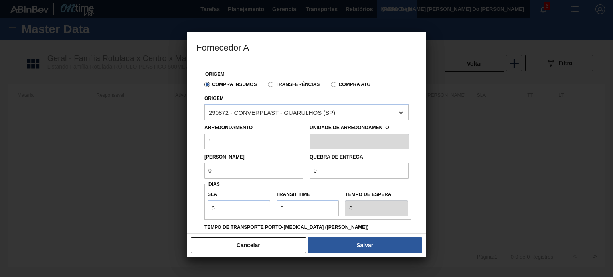
drag, startPoint x: 255, startPoint y: 175, endPoint x: 152, endPoint y: 164, distance: 104.3
click at [152, 164] on div "Fornecedor A Origem Compra Insumos Transferências Compra ATG Origem option 2908…" at bounding box center [306, 138] width 613 height 277
type input "1"
click at [249, 172] on div "Lote Mínimo 1 Quebra de entrega 0" at bounding box center [306, 165] width 211 height 30
type input "1"
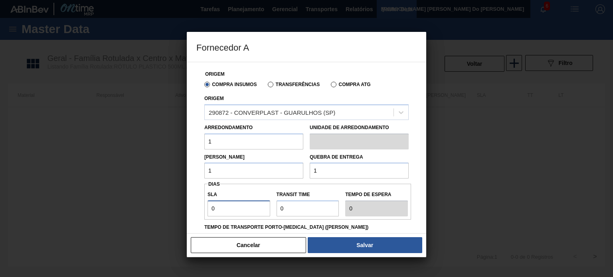
drag, startPoint x: 222, startPoint y: 205, endPoint x: 185, endPoint y: 205, distance: 37.1
click at [192, 206] on div "Origem Compra Insumos Transferências Compra ATG Origem 290872 - CONVERPLAST - G…" at bounding box center [306, 148] width 239 height 172
type input "3"
type input "30"
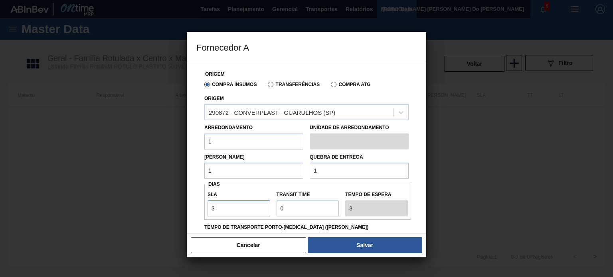
type input "30"
drag, startPoint x: 287, startPoint y: 210, endPoint x: 266, endPoint y: 209, distance: 20.8
click at [266, 209] on div "SLA 30 Transit Time Tempo de espera 30" at bounding box center [307, 202] width 207 height 30
type input "3"
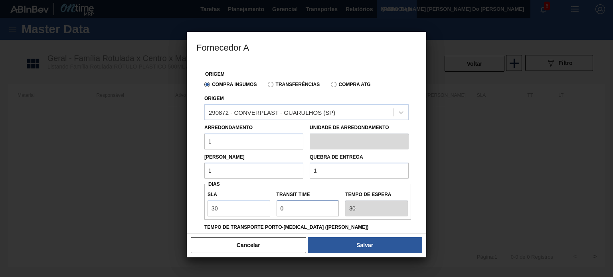
type input "33"
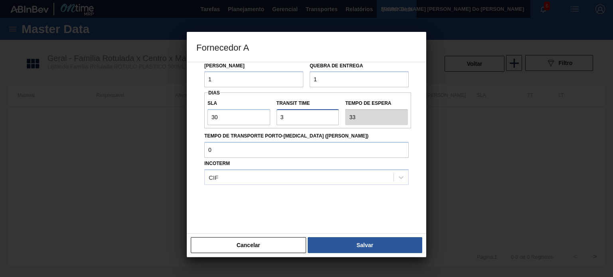
scroll to position [92, 0]
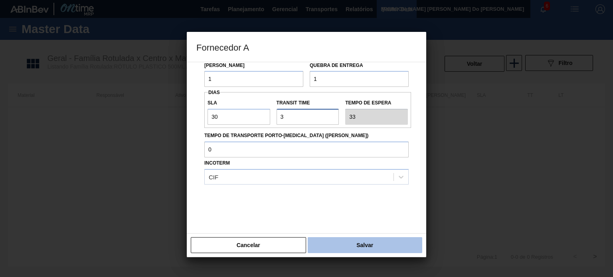
type input "3"
click at [338, 239] on button "Salvar" at bounding box center [365, 245] width 115 height 16
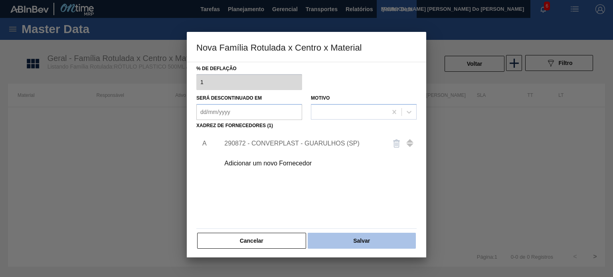
click at [382, 239] on button "Salvar" at bounding box center [362, 241] width 108 height 16
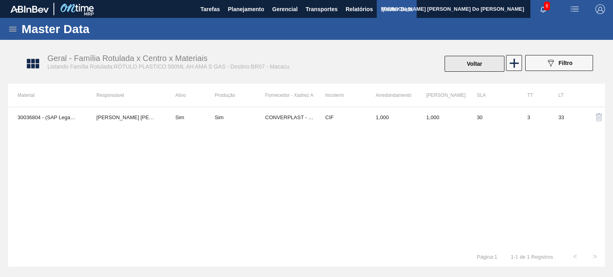
click at [459, 61] on button "Voltar" at bounding box center [475, 64] width 60 height 16
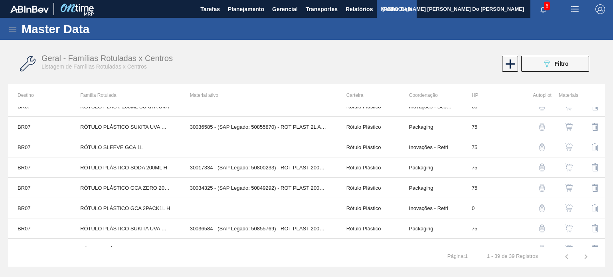
scroll to position [651, 0]
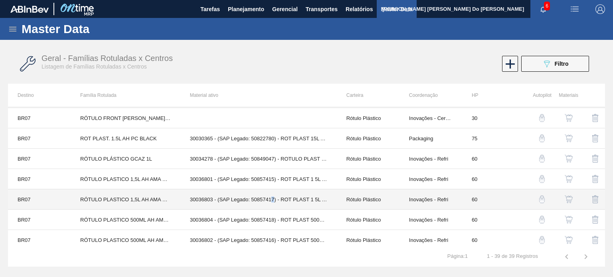
click at [273, 196] on td "30036803 - (SAP Legado: 50857417) - ROT PLAST 1 5L AH AMA C GAS NIV25" at bounding box center [258, 200] width 156 height 20
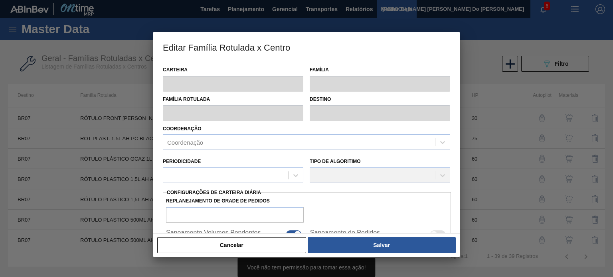
type input "Rótulo Plástico"
type input "RÓTULO PLASTICO 1,5L AH AMA C GAS"
type input "BR07 - Macacu"
type input "60"
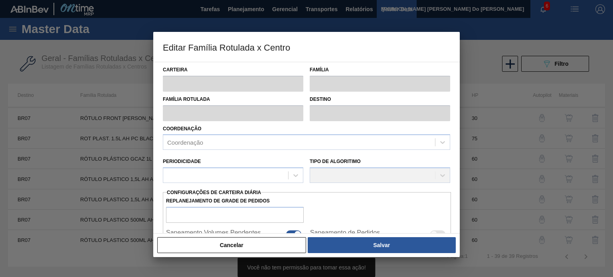
type input "0"
type input "100"
type input "0,000"
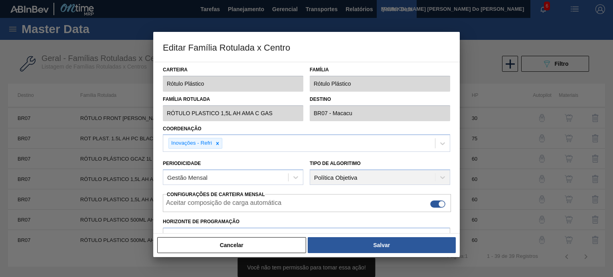
click at [268, 239] on div "Cancelar Salvar" at bounding box center [306, 246] width 300 height 18
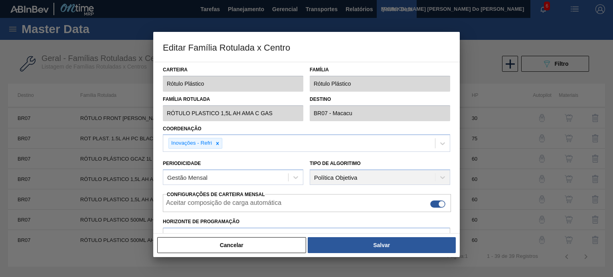
click at [245, 239] on button "Cancelar" at bounding box center [231, 245] width 149 height 16
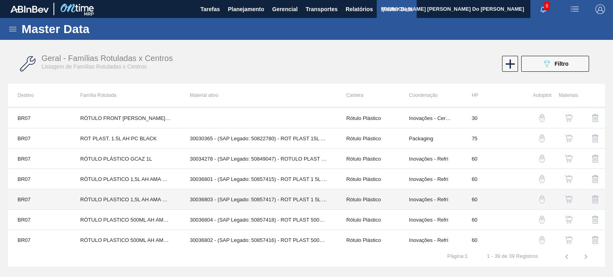
click at [195, 196] on td "30036803 - (SAP Legado: 50857417) - ROT PLAST 1 5L AH AMA C GAS NIV25" at bounding box center [258, 200] width 156 height 20
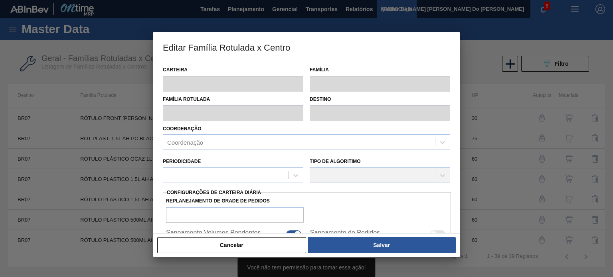
type input "Rótulo Plástico"
type input "RÓTULO PLASTICO 1,5L AH AMA C GAS"
type input "BR07 - Macacu"
type input "60"
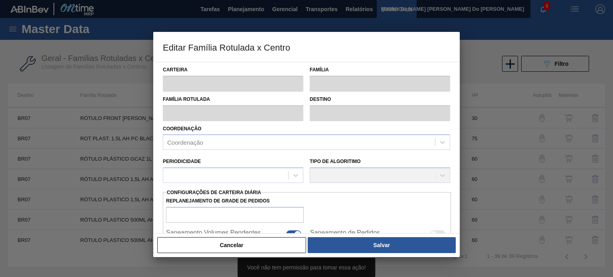
type input "0"
type input "100"
type input "0,000"
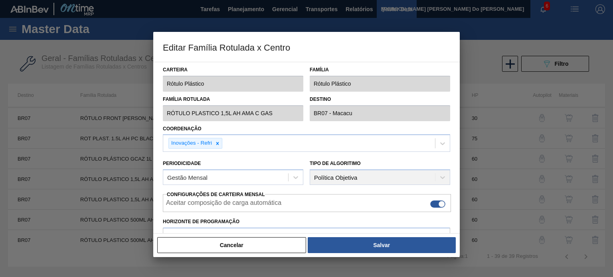
click at [162, 112] on div "Família Rotulada RÓTULO PLASTICO 1,5L AH AMA C GAS" at bounding box center [233, 108] width 147 height 28
click at [237, 239] on button "Cancelar" at bounding box center [231, 245] width 149 height 16
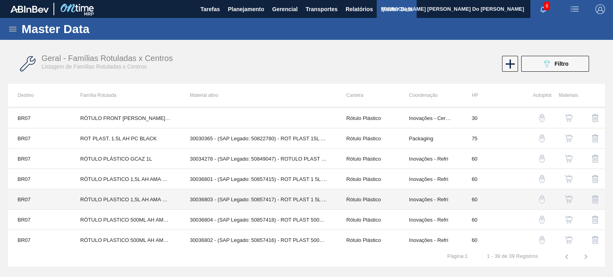
click at [163, 196] on td "RÓTULO PLASTICO 1,5L AH AMA C GAS" at bounding box center [126, 200] width 110 height 20
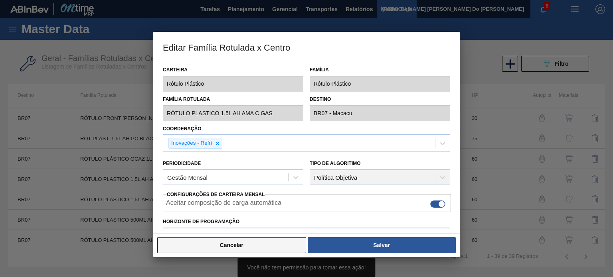
click at [228, 239] on button "Cancelar" at bounding box center [231, 245] width 149 height 16
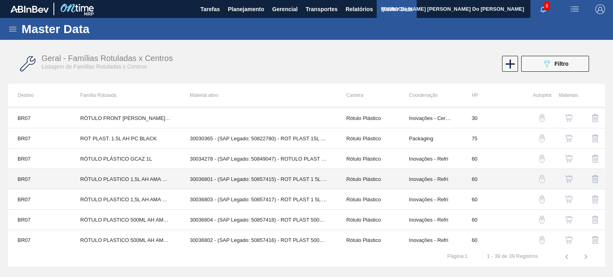
click at [152, 174] on td "RÓTULO PLASTICO 1,5L AH AMA S GAS" at bounding box center [126, 179] width 110 height 20
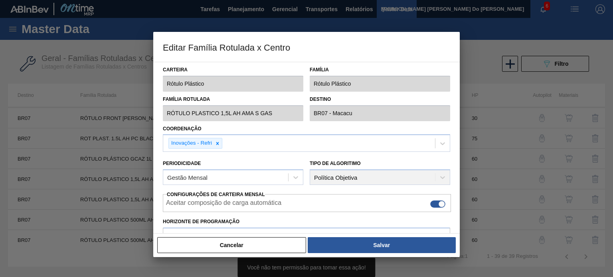
click at [148, 115] on div "Editar Família Rotulada x Centro Carteira Rótulo Plástico Família Rótulo Plásti…" at bounding box center [306, 138] width 613 height 277
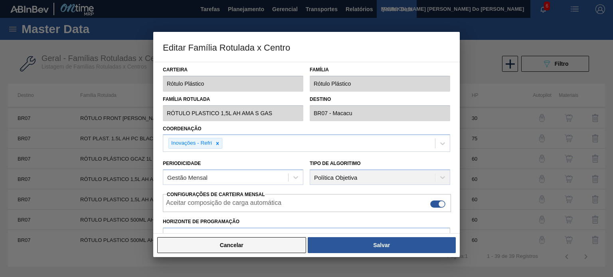
click at [280, 239] on button "Cancelar" at bounding box center [231, 245] width 149 height 16
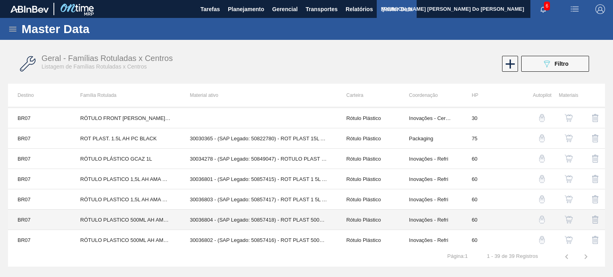
click at [163, 218] on td "RÓTULO PLASTICO 500ML AH AMA S GAS" at bounding box center [126, 220] width 110 height 20
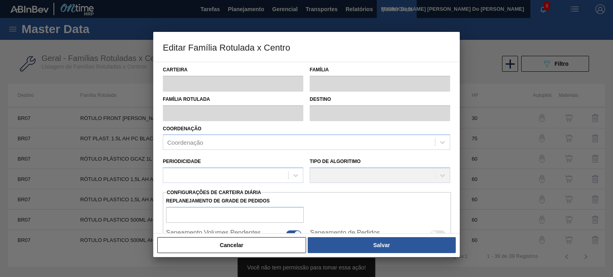
type input "Rótulo Plástico"
type input "RÓTULO PLASTICO 500ML AH AMA S GAS"
type input "BR07 - Macacu"
type input "60"
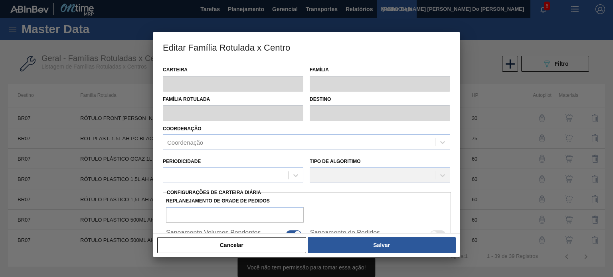
type input "0"
type input "100"
type input "0,000"
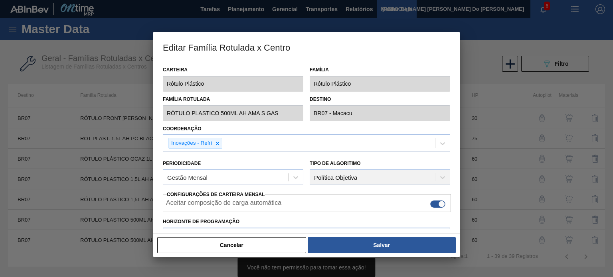
click at [112, 107] on div "Editar Família Rotulada x Centro Carteira Rótulo Plástico Família Rótulo Plásti…" at bounding box center [306, 138] width 613 height 277
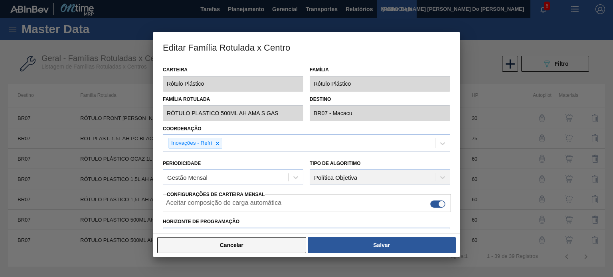
click at [229, 239] on button "Cancelar" at bounding box center [231, 245] width 149 height 16
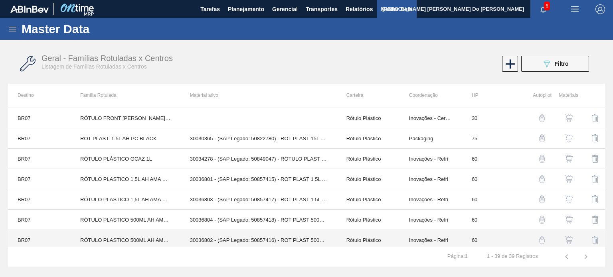
click at [158, 238] on td "RÓTULO PLASTICO 500ML AH AMA C GAS" at bounding box center [126, 240] width 110 height 20
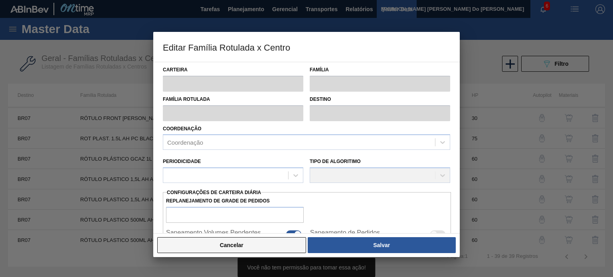
type input "Rótulo Plástico"
type input "RÓTULO PLASTICO 500ML AH AMA C GAS"
type input "BR07 - Macacu"
type input "60"
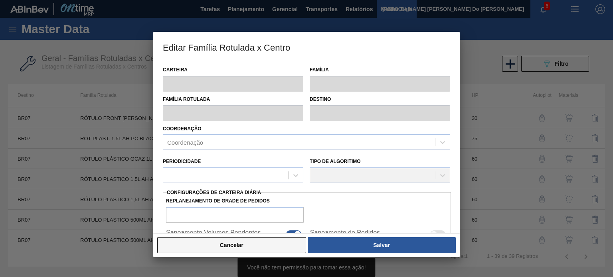
type input "0"
type input "100"
type input "0,000"
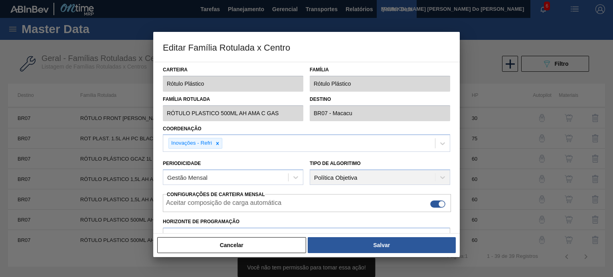
drag, startPoint x: 265, startPoint y: 252, endPoint x: 236, endPoint y: 246, distance: 29.4
click at [265, 239] on button "Cancelar" at bounding box center [231, 245] width 149 height 16
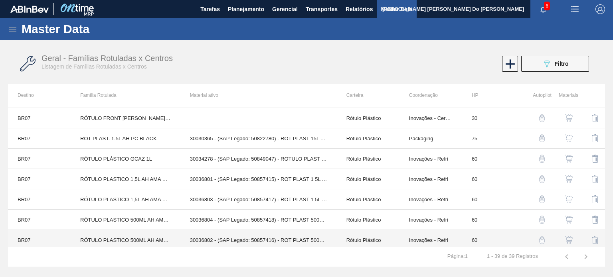
click at [208, 239] on td "30036802 - (SAP Legado: 50857416) - ROT PLAST 500ML AH AMA C GAS NIV25" at bounding box center [258, 240] width 156 height 20
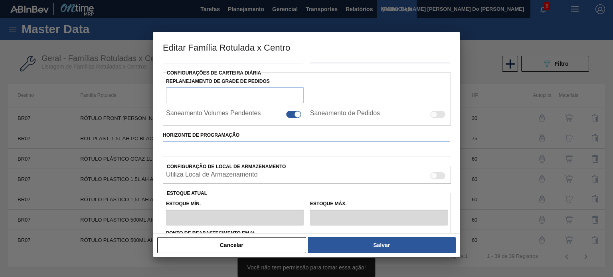
scroll to position [0, 0]
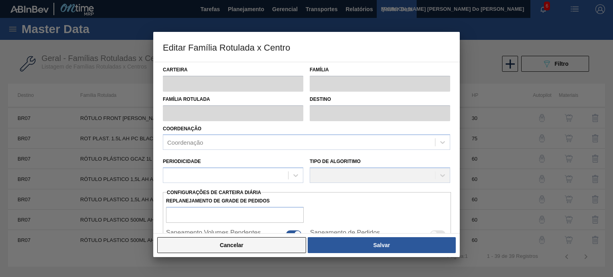
click at [263, 239] on button "Cancelar" at bounding box center [231, 245] width 149 height 16
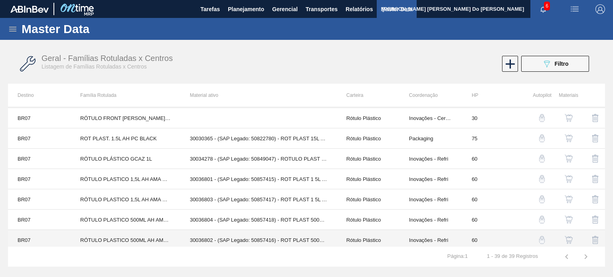
click at [311, 238] on td "30036802 - (SAP Legado: 50857416) - ROT PLAST 500ML AH AMA C GAS NIV25" at bounding box center [258, 240] width 156 height 20
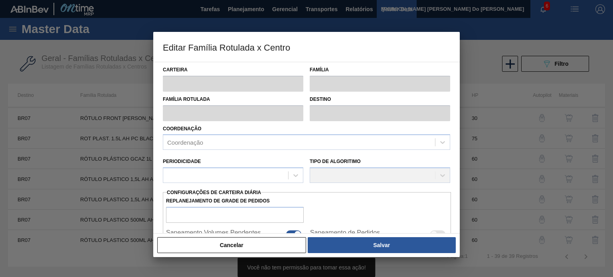
type input "Rótulo Plástico"
type input "RÓTULO PLASTICO 500ML AH AMA C GAS"
type input "BR07 - Macacu"
type input "60"
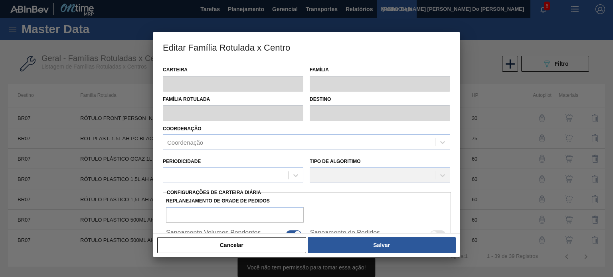
type input "0"
type input "100"
type input "0,000"
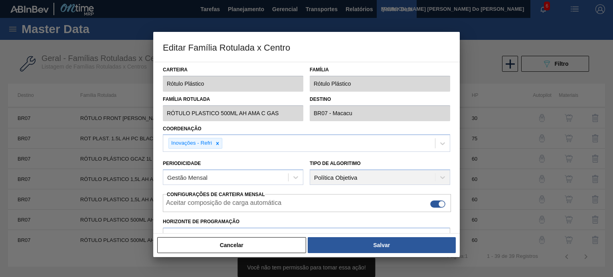
click at [157, 111] on div "Carteira Rótulo Plástico Família Rótulo Plástico Família Rotulada RÓTULO PLASTI…" at bounding box center [306, 148] width 307 height 172
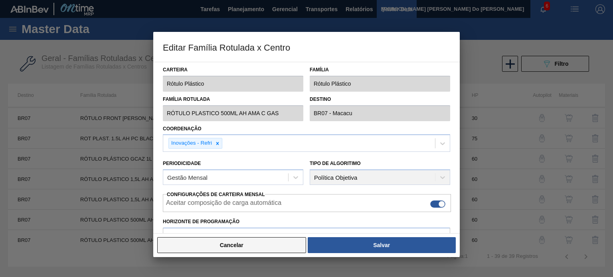
click at [253, 239] on button "Cancelar" at bounding box center [231, 245] width 149 height 16
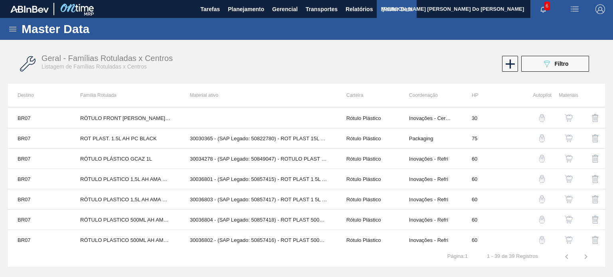
drag, startPoint x: 401, startPoint y: 266, endPoint x: 396, endPoint y: 267, distance: 4.5
click at [401, 239] on tr "1 - 39 de 39 Registros Página : 1" at bounding box center [306, 257] width 597 height 20
